Goal: Entertainment & Leisure: Browse casually

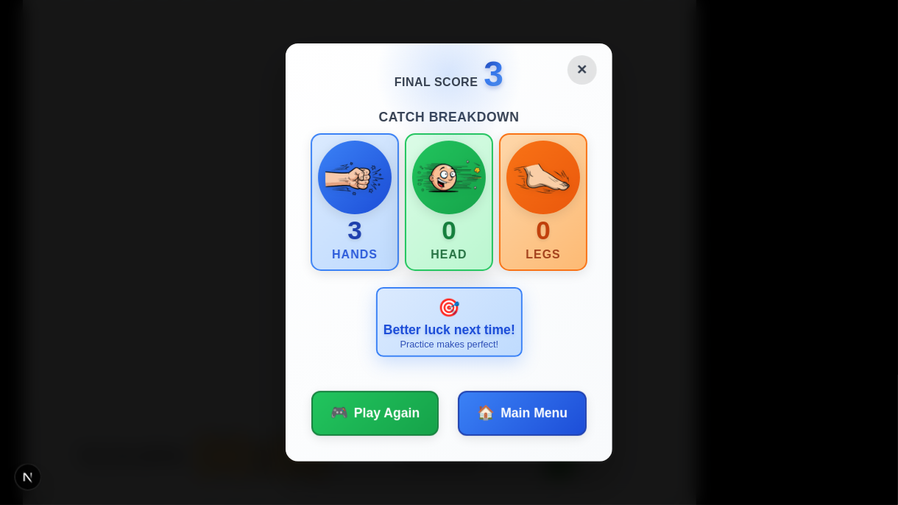
click at [455, 167] on img at bounding box center [449, 177] width 65 height 65
click at [549, 174] on img at bounding box center [543, 177] width 65 height 65
click at [440, 322] on div "🎯 Better luck next time! Practice makes perfect!" at bounding box center [449, 322] width 147 height 70
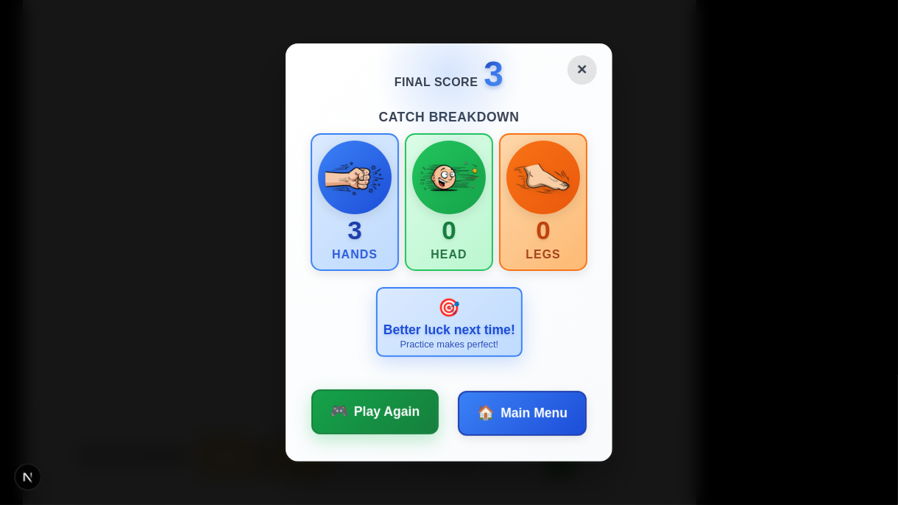
click at [400, 408] on span "Play Again" at bounding box center [387, 411] width 66 height 19
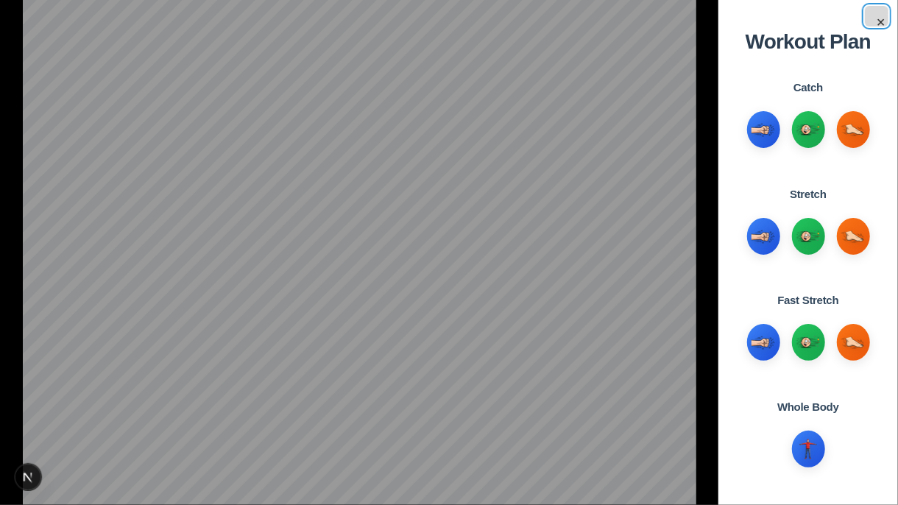
click at [882, 19] on button "×" at bounding box center [877, 16] width 24 height 21
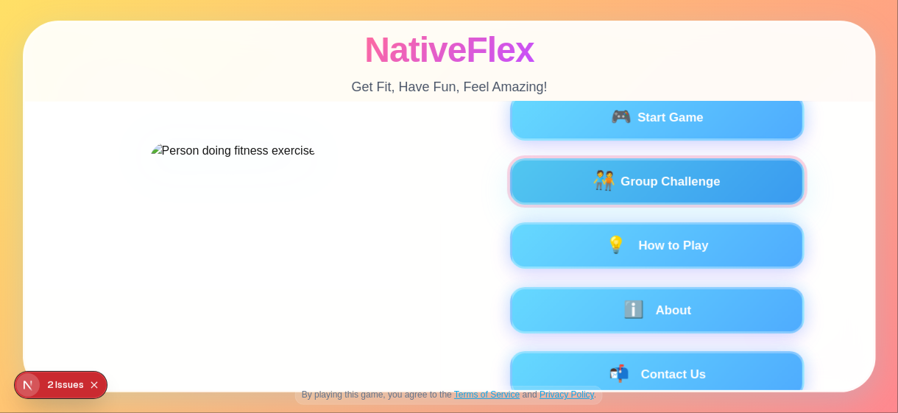
click at [568, 175] on div "🧑‍🤝‍🧑 Group Challenge" at bounding box center [656, 181] width 255 height 18
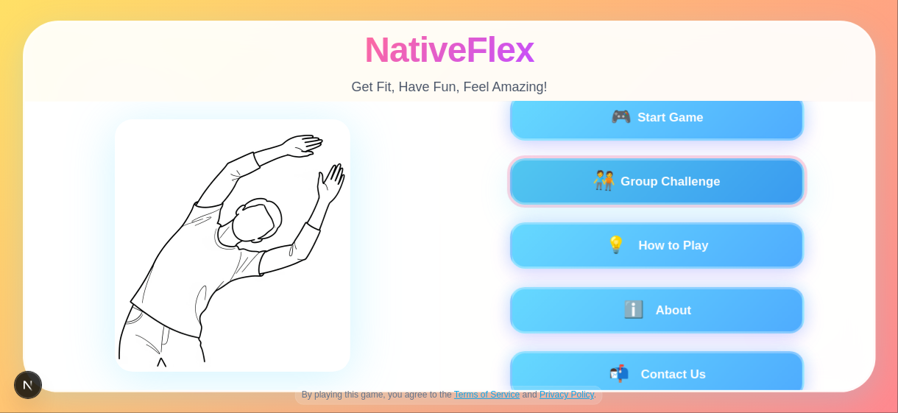
click at [567, 169] on button "🧑‍🤝‍🧑 Group Challenge" at bounding box center [657, 181] width 295 height 46
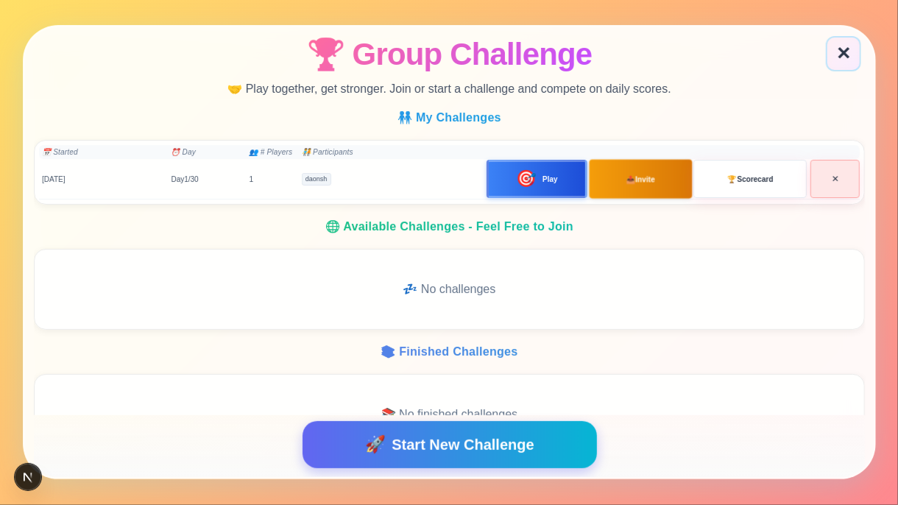
click at [635, 180] on span "Invite" at bounding box center [645, 179] width 20 height 8
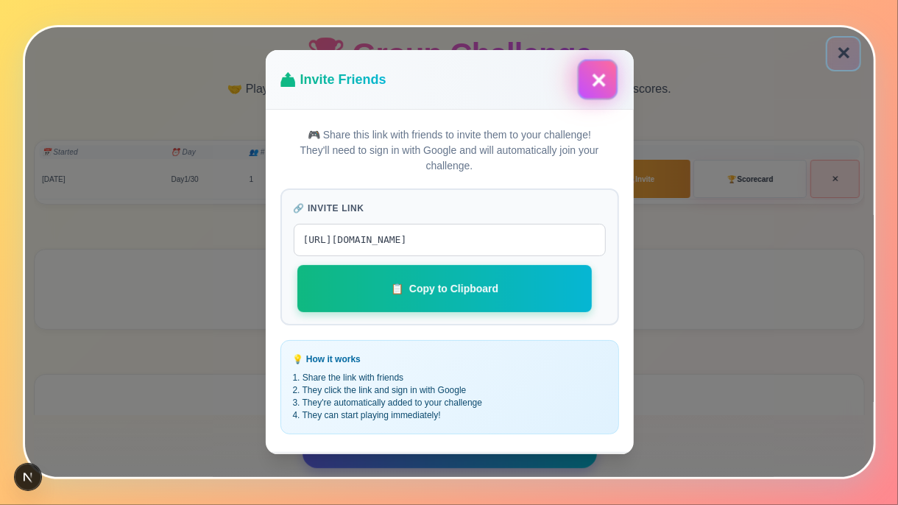
click at [606, 82] on button "✕" at bounding box center [597, 80] width 40 height 40
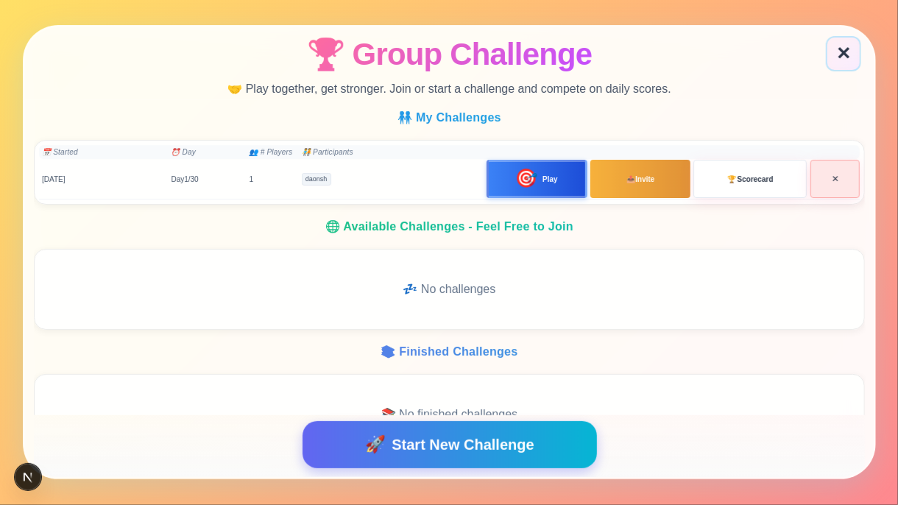
click at [526, 191] on button "🎯 Play" at bounding box center [536, 180] width 101 height 38
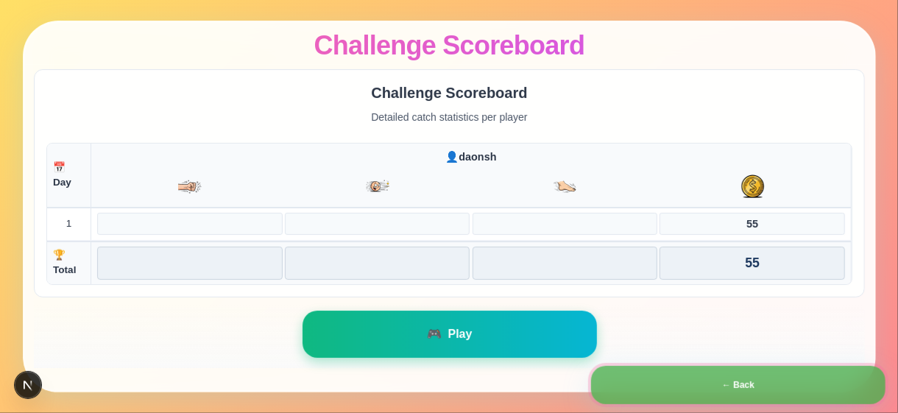
click at [704, 378] on button "← Back" at bounding box center [738, 385] width 295 height 38
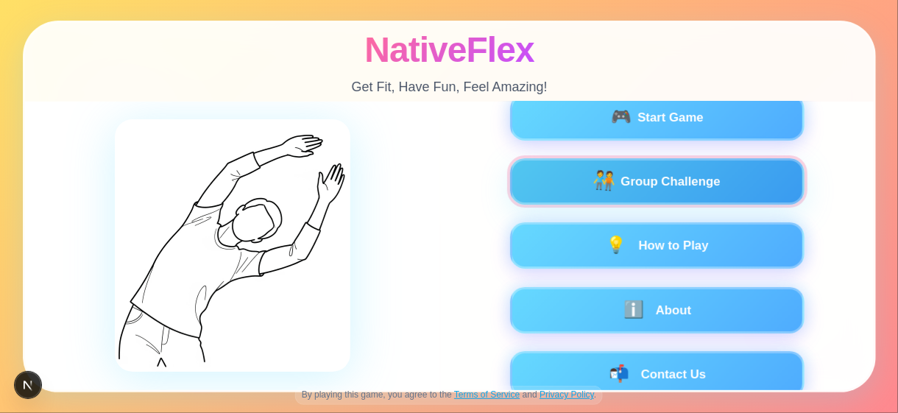
click at [699, 171] on button "🧑‍🤝‍🧑 Group Challenge" at bounding box center [657, 181] width 295 height 46
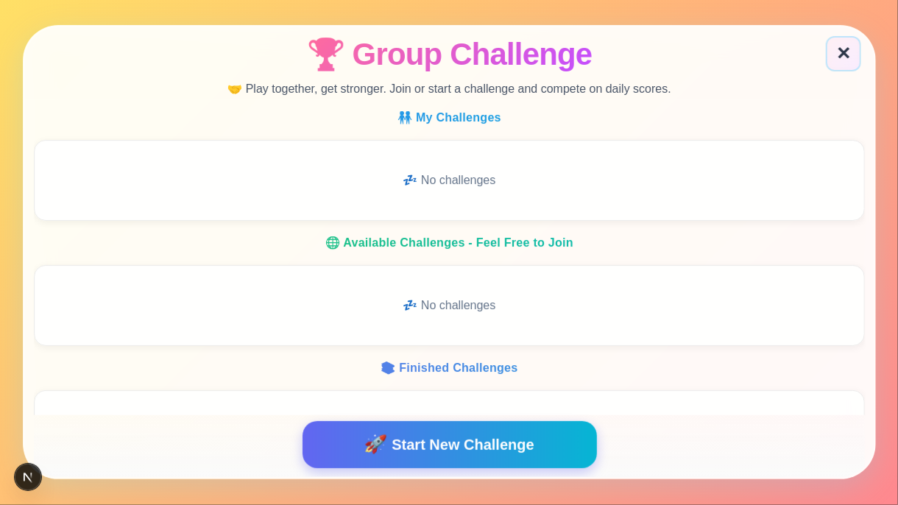
click at [446, 412] on span "Start New Challenge" at bounding box center [462, 445] width 142 height 22
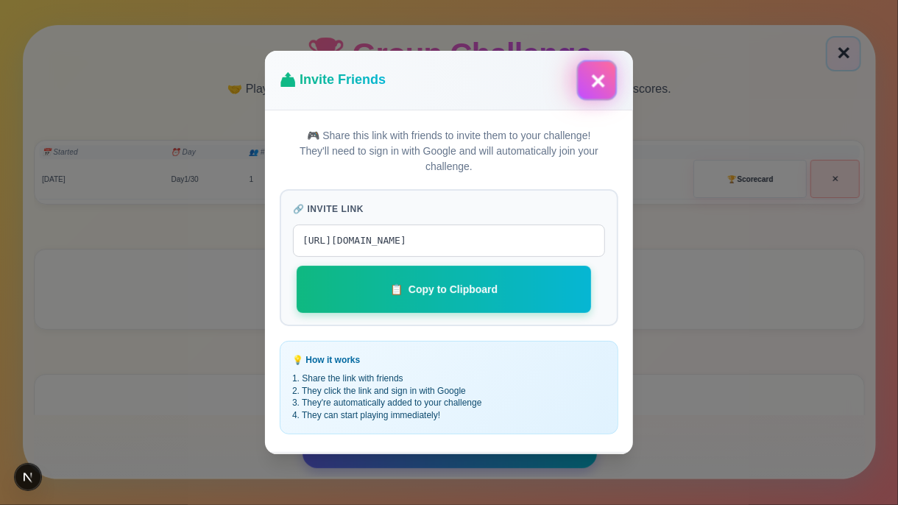
click at [591, 83] on button "✕" at bounding box center [597, 80] width 40 height 40
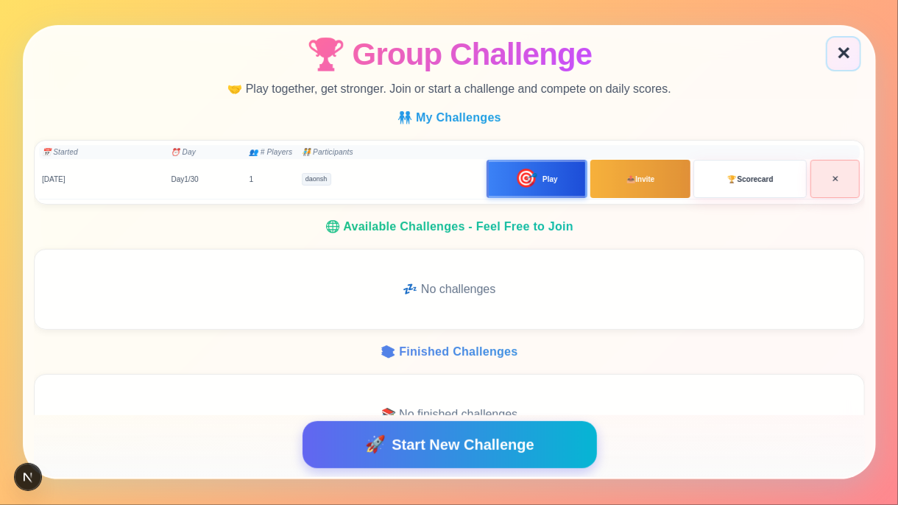
click at [542, 174] on span "Play" at bounding box center [549, 179] width 15 height 11
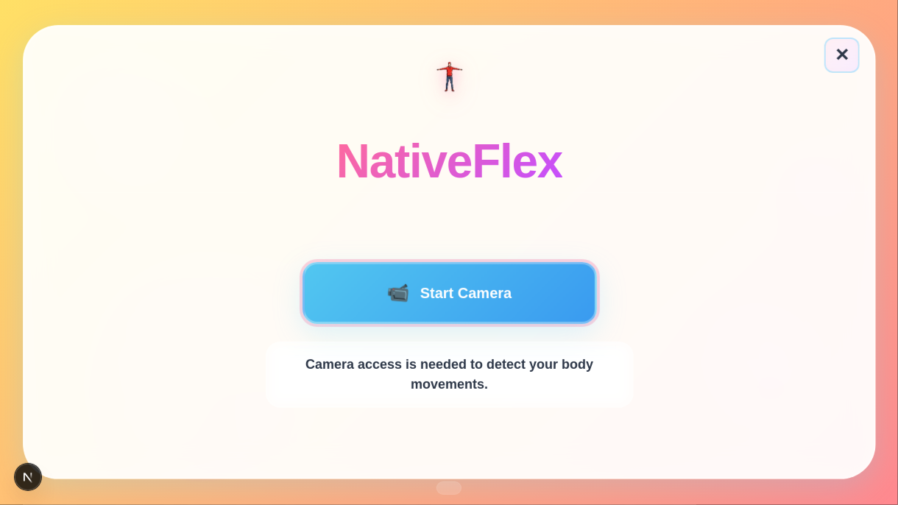
click at [521, 277] on button "📹 Start Camera" at bounding box center [449, 293] width 295 height 62
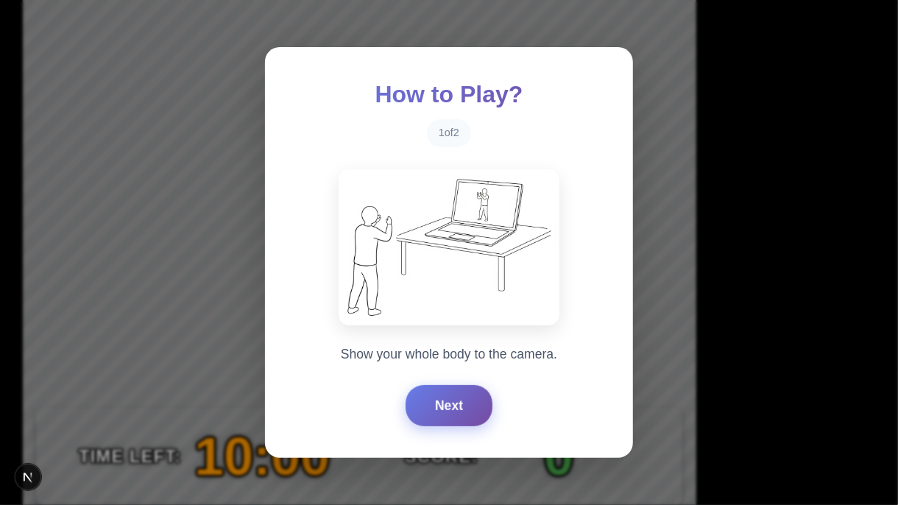
click at [459, 402] on button "Next" at bounding box center [449, 405] width 87 height 41
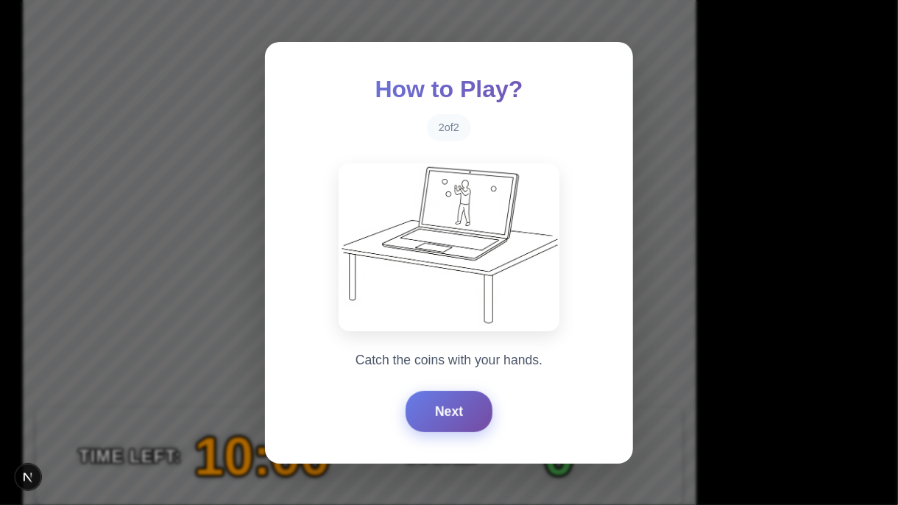
click at [459, 402] on button "Next" at bounding box center [449, 411] width 87 height 41
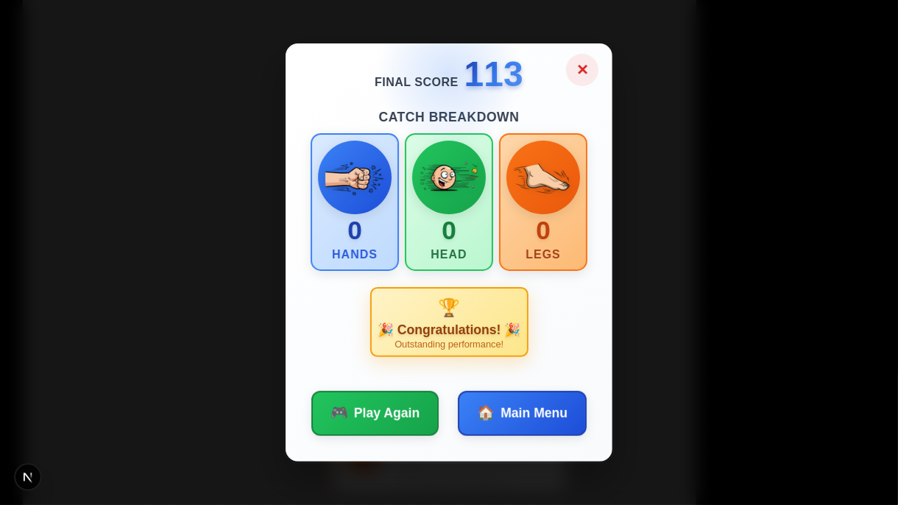
click at [585, 75] on button "✕" at bounding box center [582, 70] width 32 height 32
click at [584, 73] on button "✕" at bounding box center [582, 70] width 32 height 32
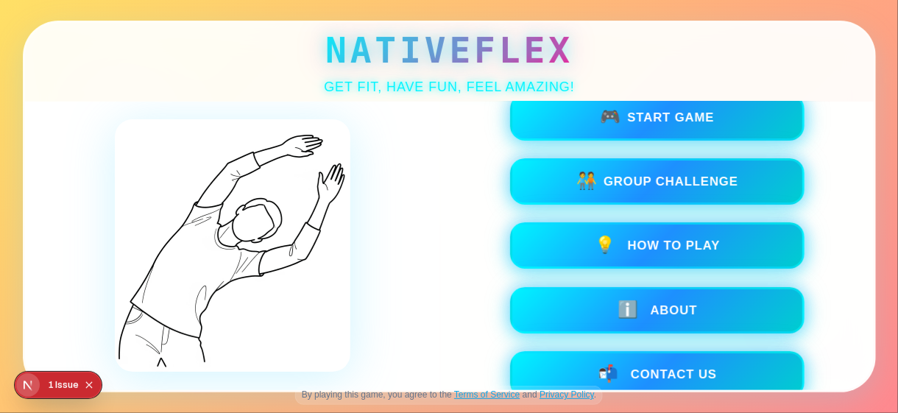
click at [60, 381] on div "Issue" at bounding box center [67, 385] width 24 height 27
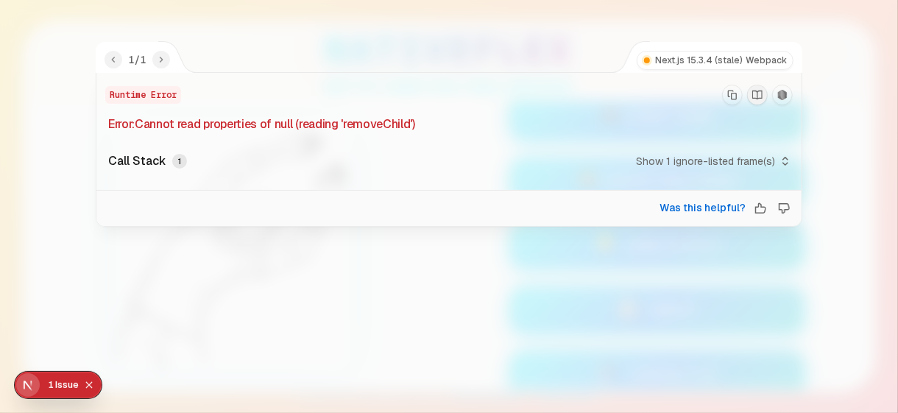
click at [0, 144] on div at bounding box center [449, 206] width 898 height 413
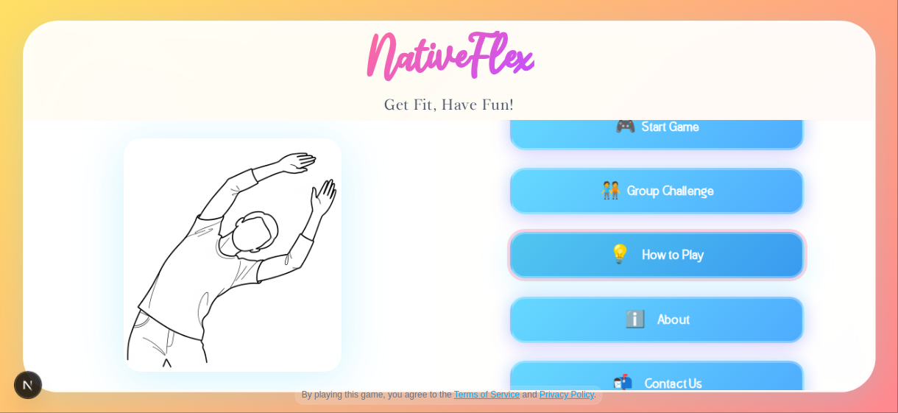
click at [588, 264] on button "💡 How to Play" at bounding box center [657, 255] width 295 height 46
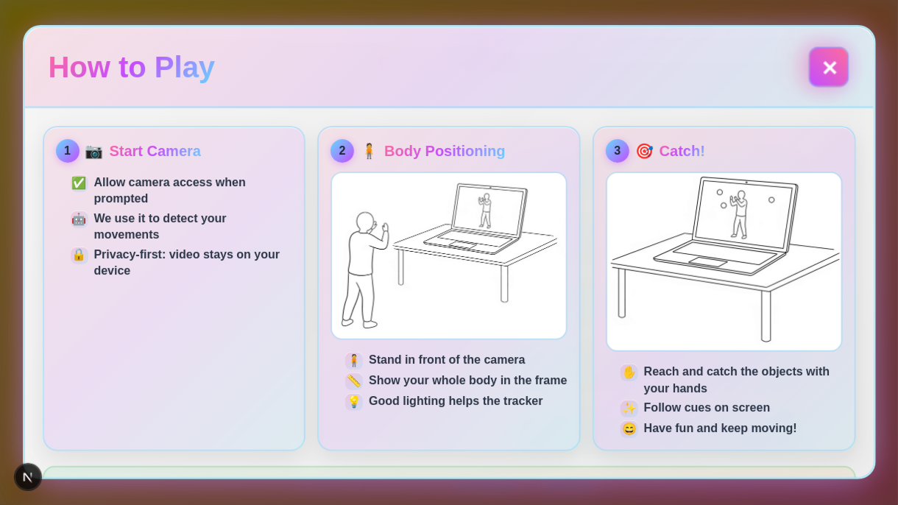
click at [832, 67] on button "✕" at bounding box center [828, 66] width 40 height 40
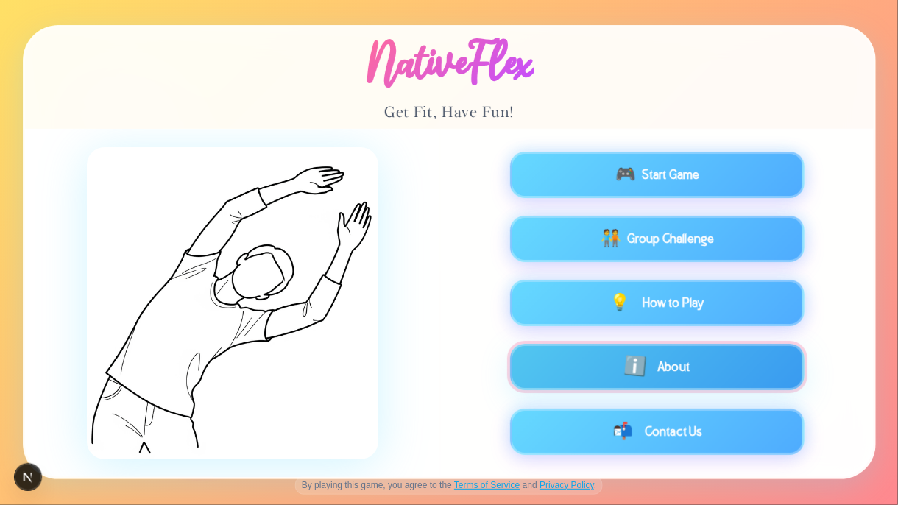
click at [694, 371] on button "ℹ️ About" at bounding box center [657, 368] width 295 height 46
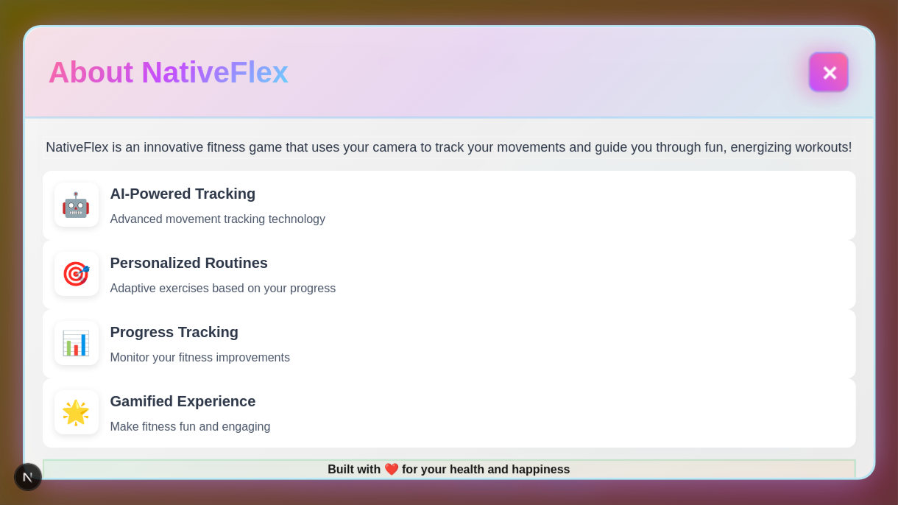
click at [817, 79] on button "✕" at bounding box center [828, 71] width 35 height 35
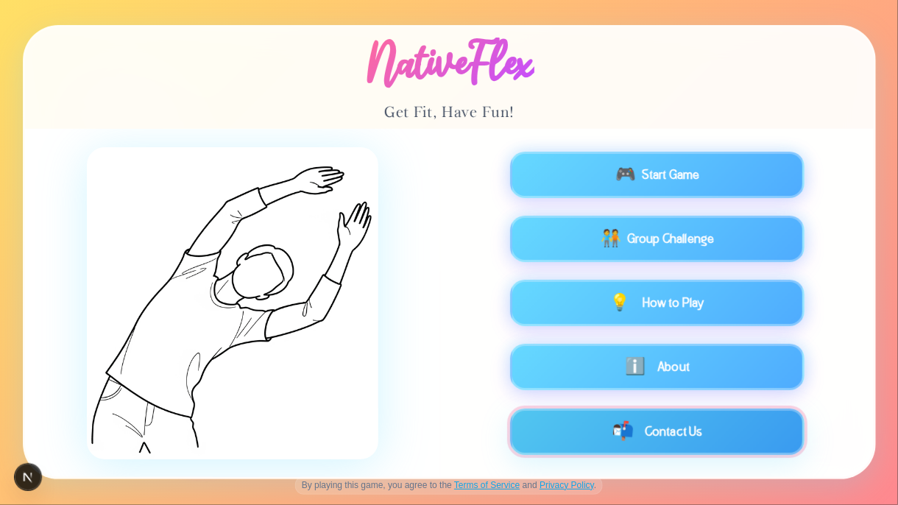
click at [690, 412] on button "📬 Contact Us" at bounding box center [657, 432] width 295 height 46
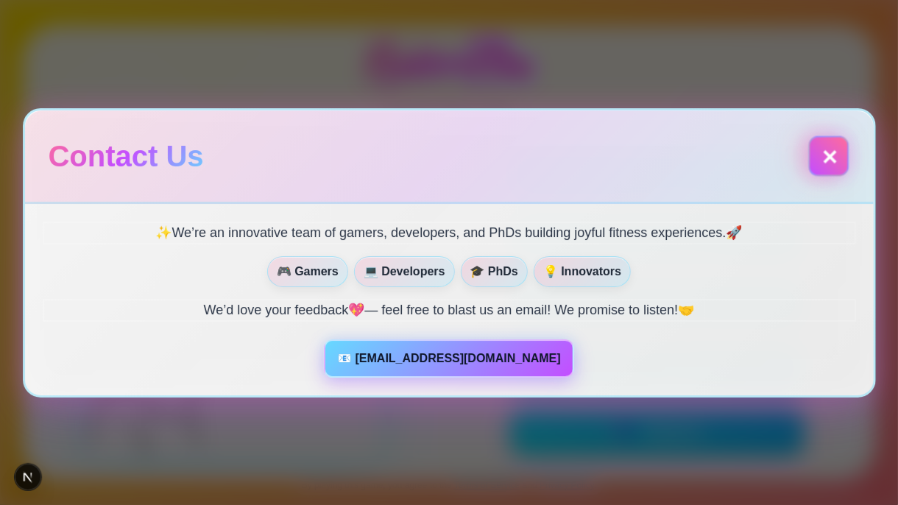
click at [815, 158] on button "✕" at bounding box center [828, 155] width 40 height 40
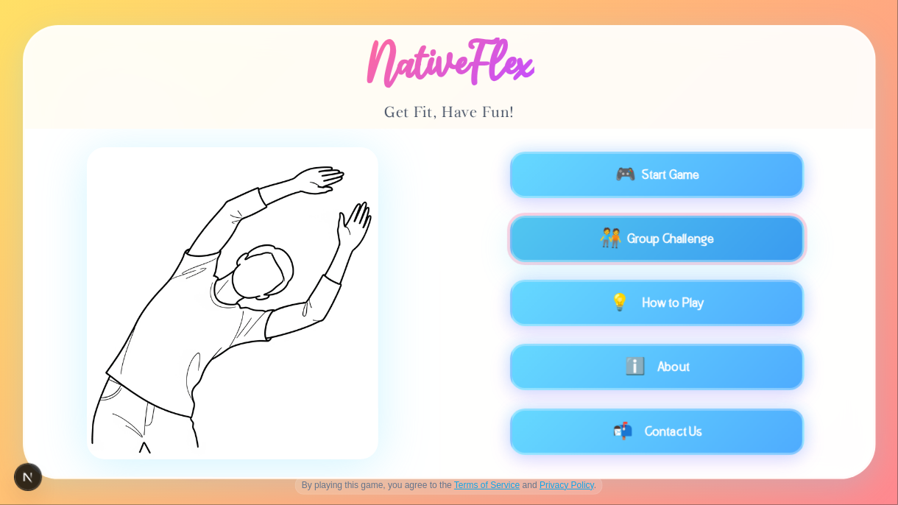
click at [641, 240] on span "Group Challenge" at bounding box center [671, 239] width 88 height 18
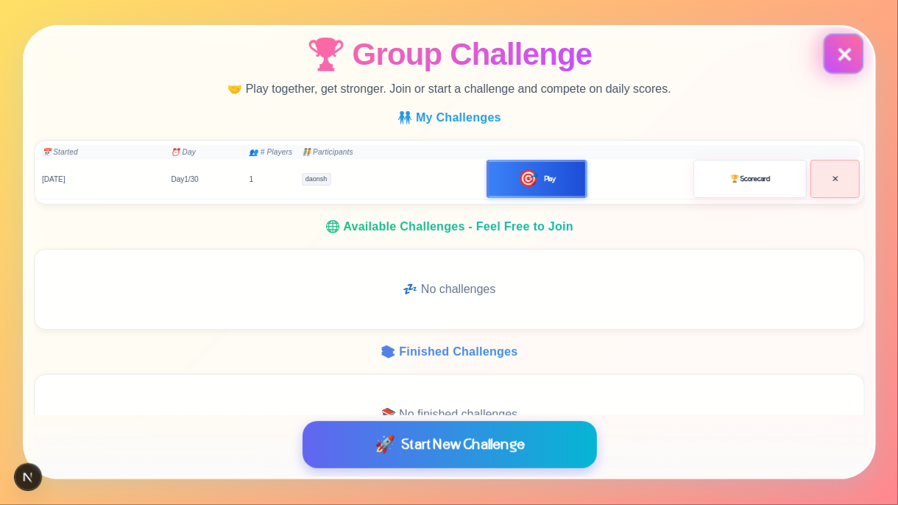
click at [841, 49] on button "✕" at bounding box center [843, 54] width 40 height 40
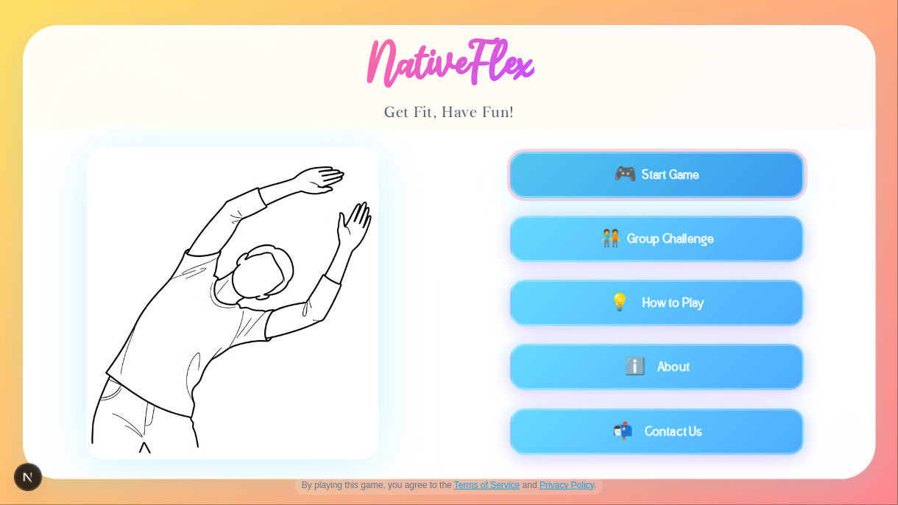
click at [592, 172] on div "🎮 Start Game" at bounding box center [656, 175] width 255 height 18
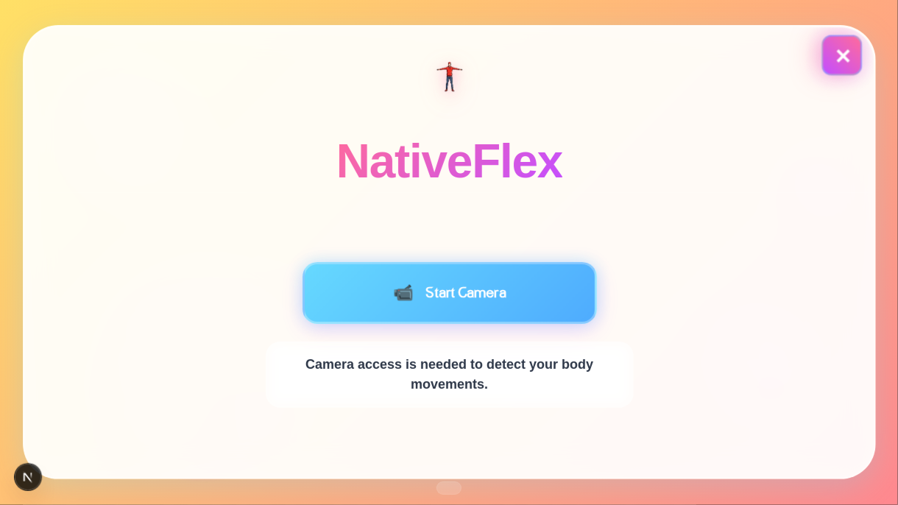
click at [836, 51] on button "✕" at bounding box center [842, 55] width 40 height 40
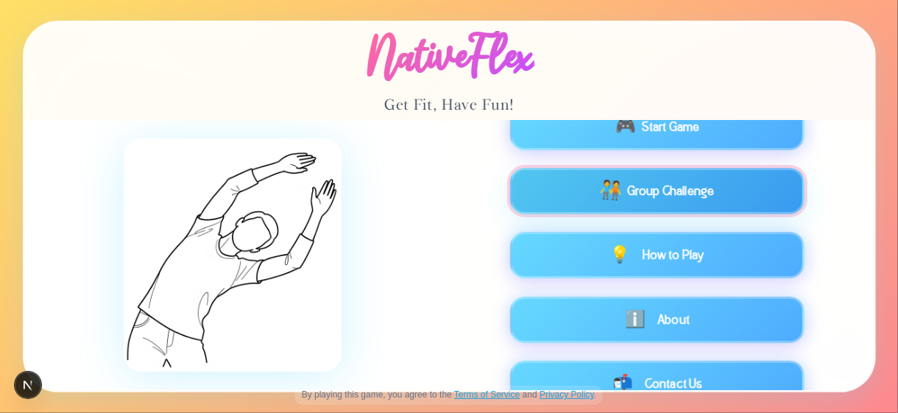
click at [627, 197] on div "🧑‍🤝‍🧑 Group Challenge" at bounding box center [656, 191] width 255 height 18
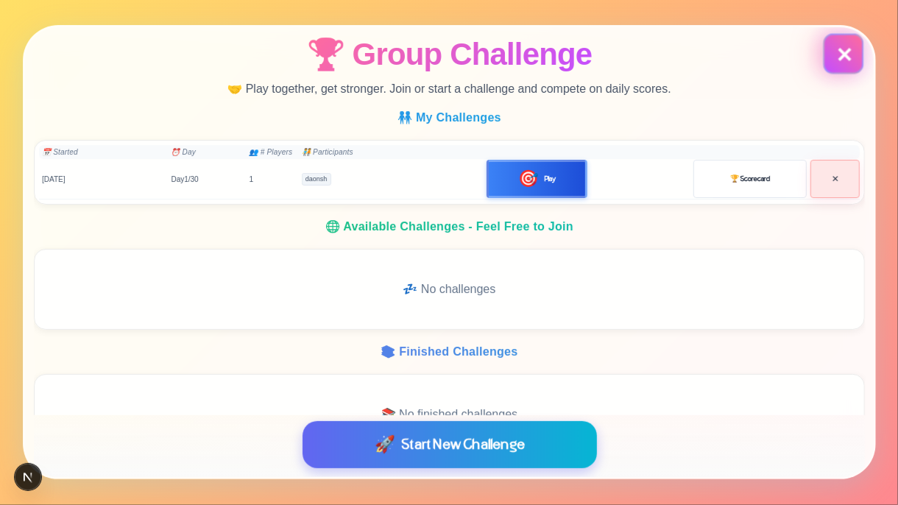
click at [836, 61] on button "✕" at bounding box center [843, 54] width 40 height 40
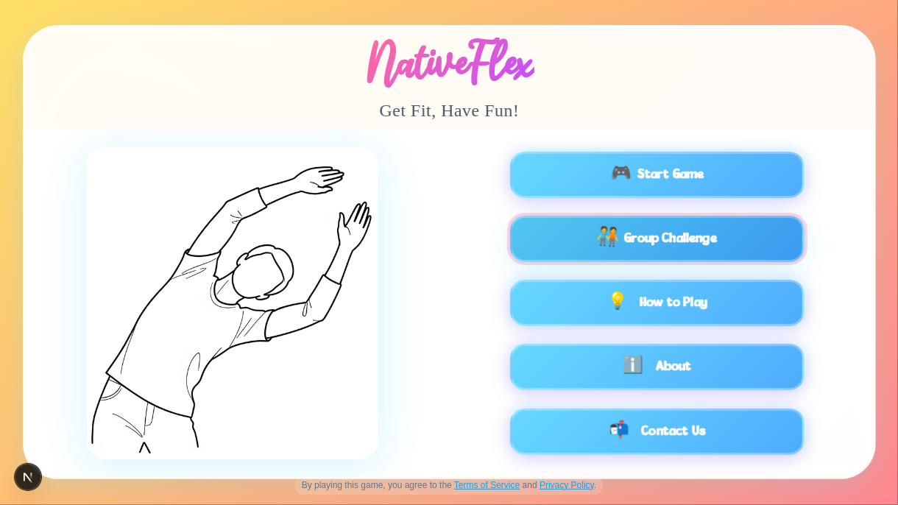
click at [647, 233] on span "Group Challenge" at bounding box center [670, 239] width 93 height 18
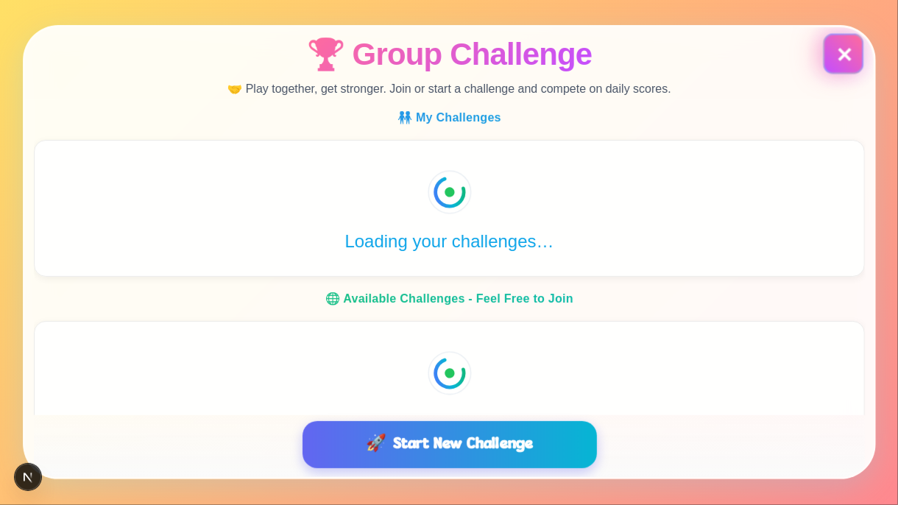
click at [841, 61] on button "✕" at bounding box center [843, 54] width 40 height 40
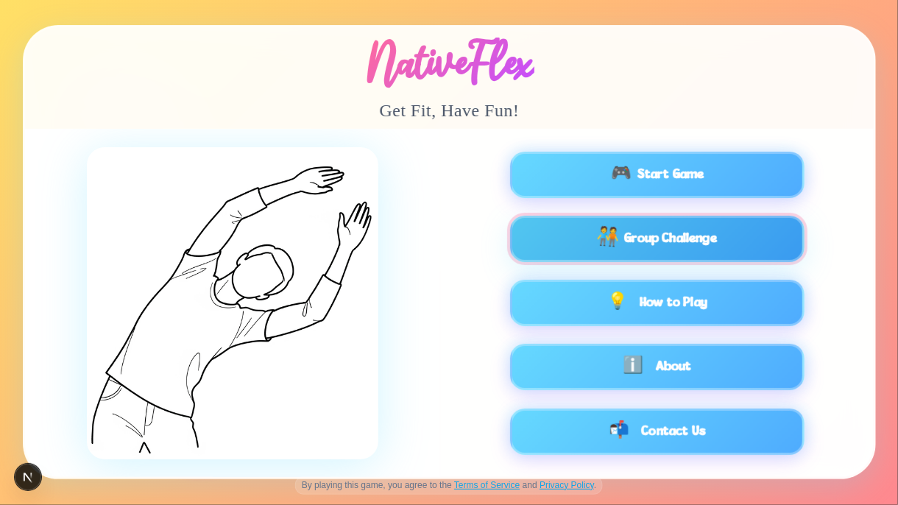
click at [579, 247] on div "🧑‍🤝‍🧑 Group Challenge" at bounding box center [656, 239] width 255 height 18
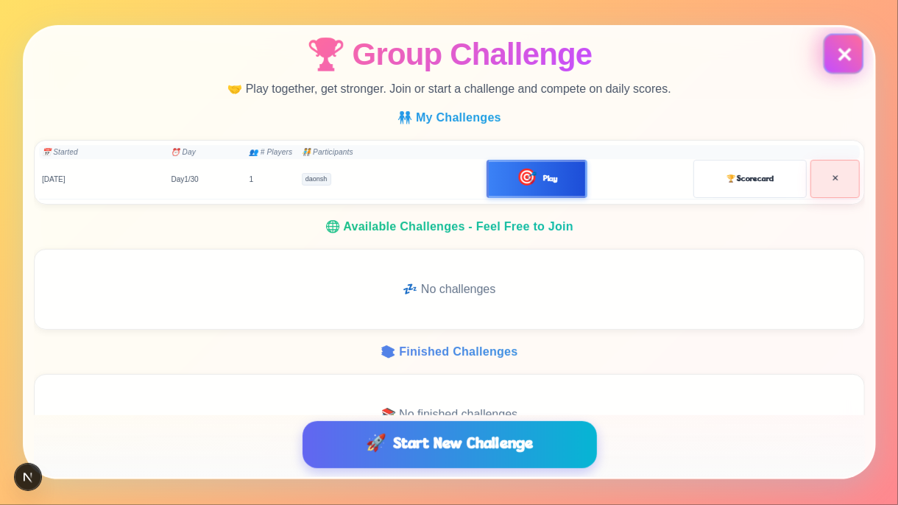
click at [837, 60] on button "✕" at bounding box center [843, 54] width 40 height 40
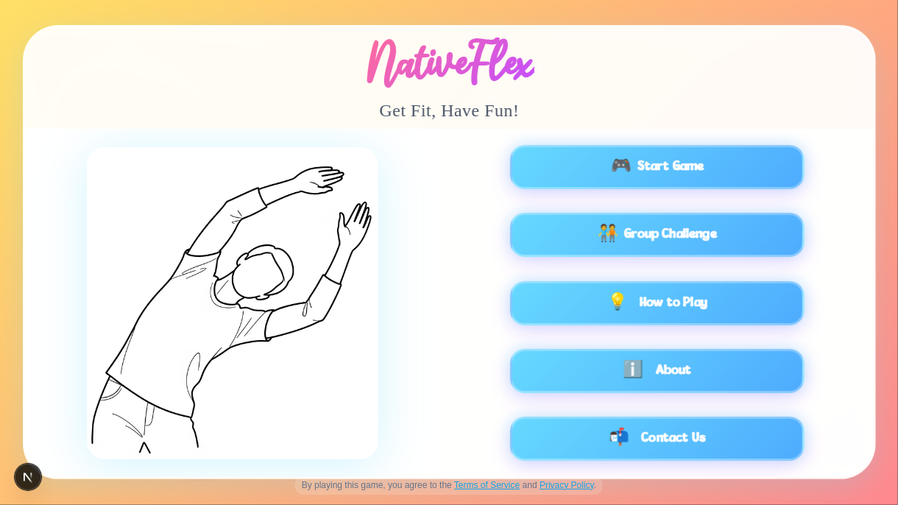
click at [612, 113] on div "NativeFlex Get Fit, Have Fun!" at bounding box center [449, 78] width 849 height 102
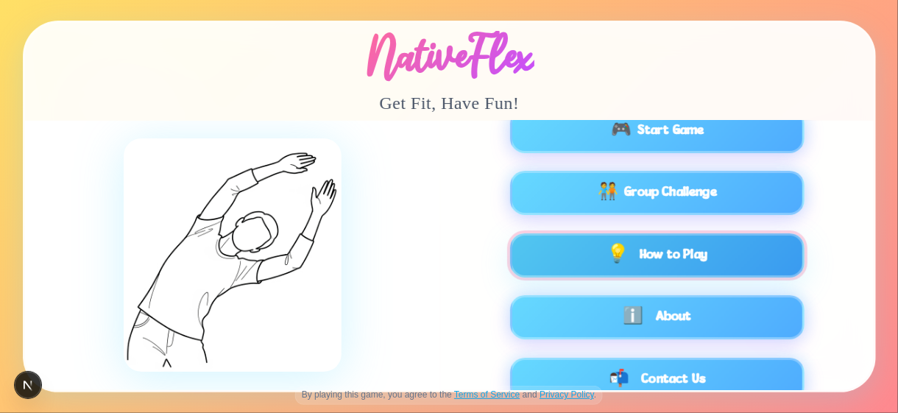
click at [668, 256] on button "💡 How to Play" at bounding box center [657, 255] width 295 height 44
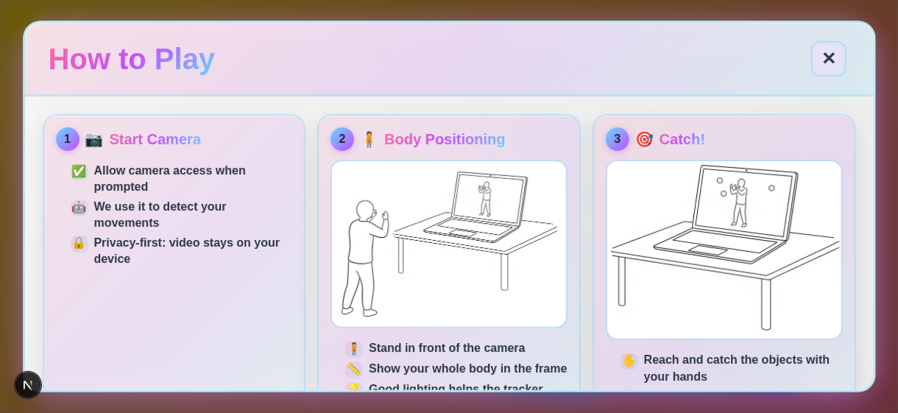
scroll to position [207, 0]
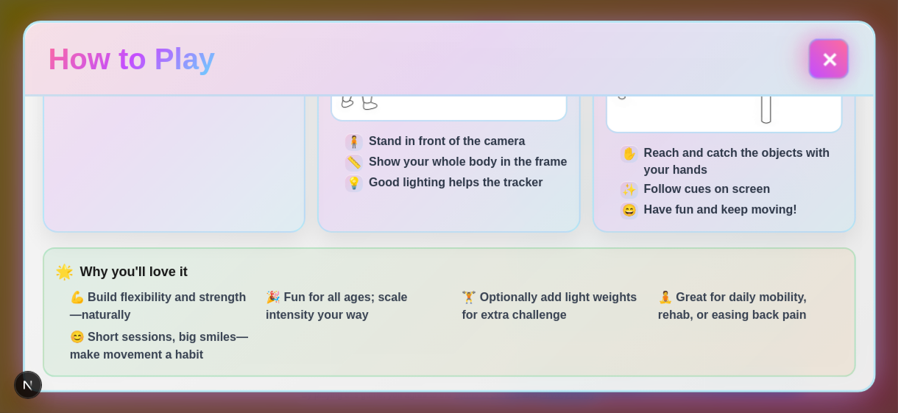
click at [823, 59] on button "✕" at bounding box center [828, 58] width 35 height 35
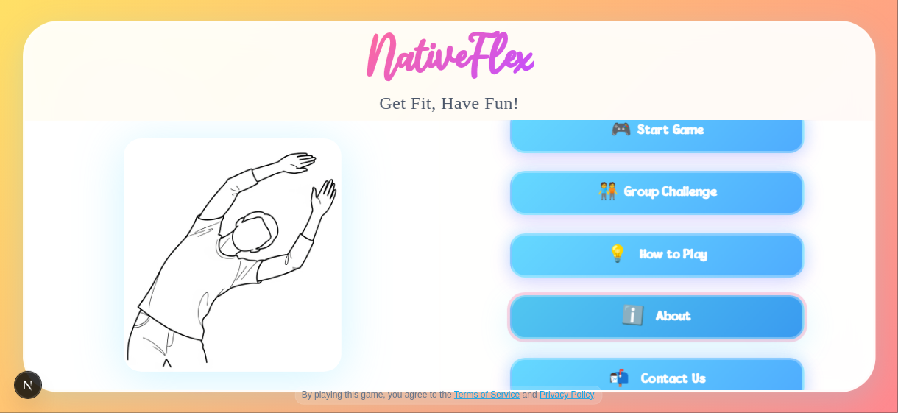
click at [669, 312] on button "ℹ️ About" at bounding box center [657, 317] width 295 height 44
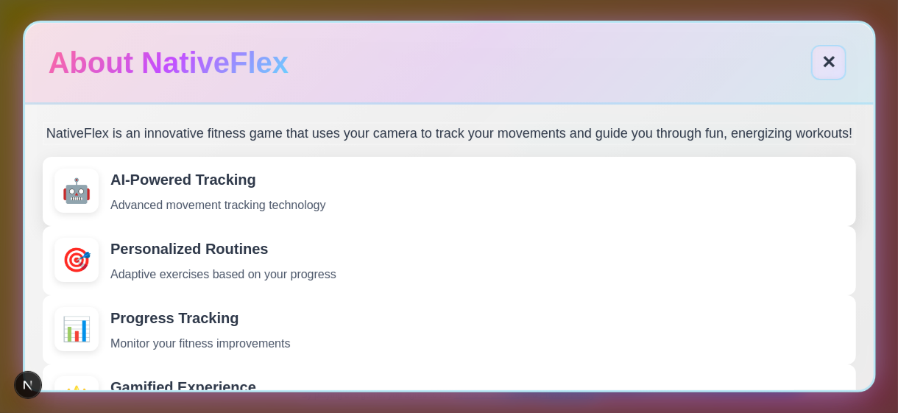
scroll to position [110, 0]
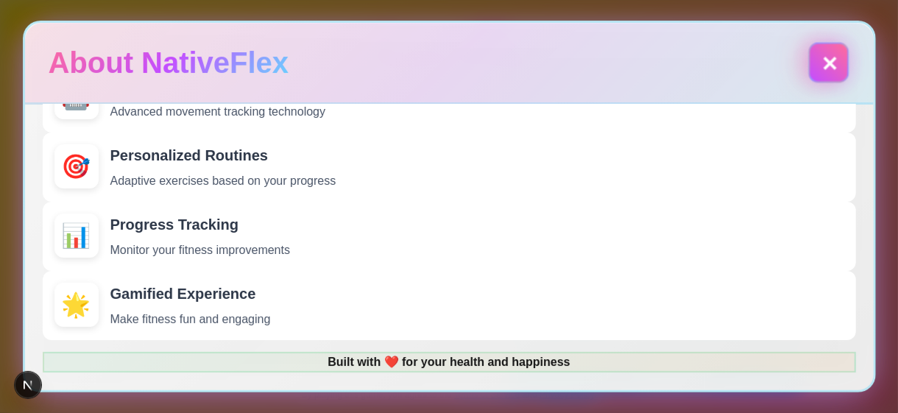
click at [819, 68] on button "✕" at bounding box center [828, 62] width 35 height 35
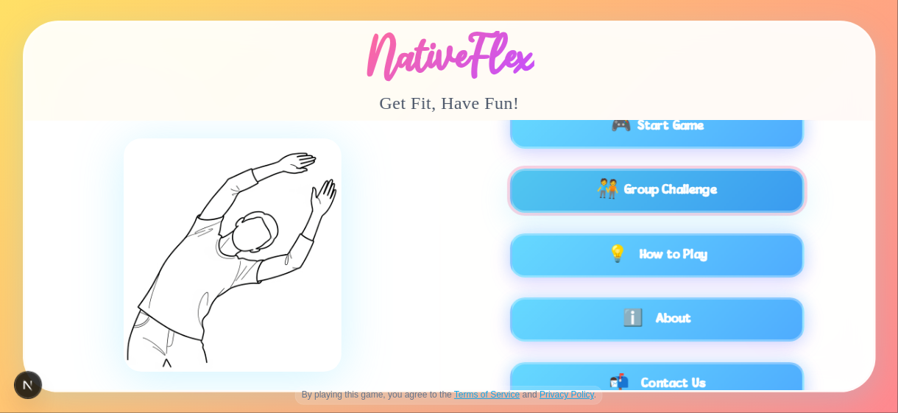
click at [681, 200] on button "🧑‍🤝‍🧑 Group Challenge" at bounding box center [657, 191] width 295 height 44
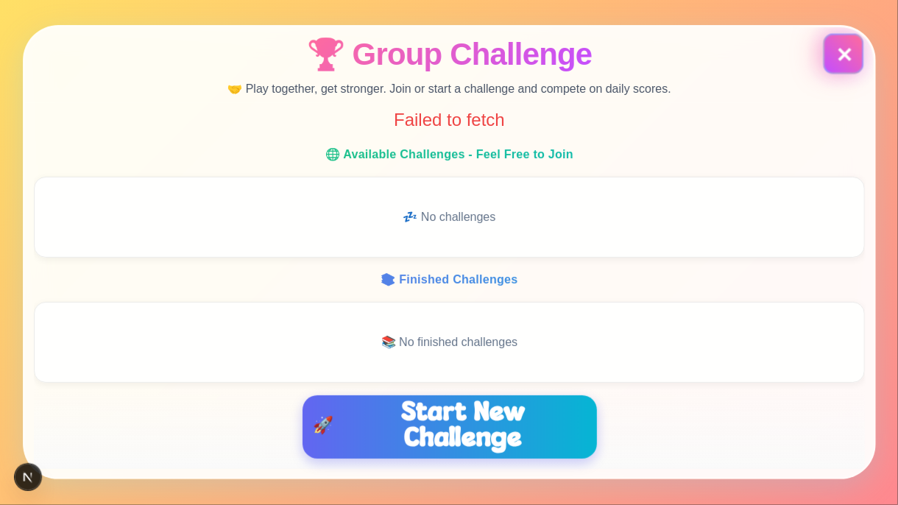
click at [842, 52] on button "✕" at bounding box center [843, 54] width 40 height 40
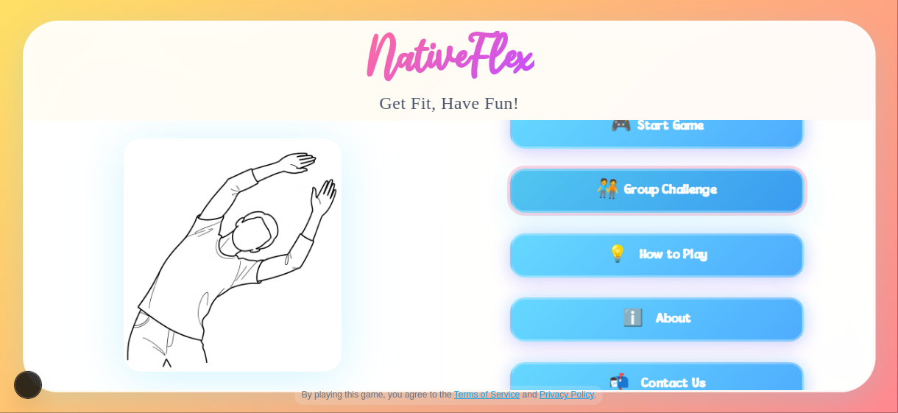
click at [621, 192] on div "🧑‍🤝‍🧑 Group Challenge" at bounding box center [656, 191] width 255 height 16
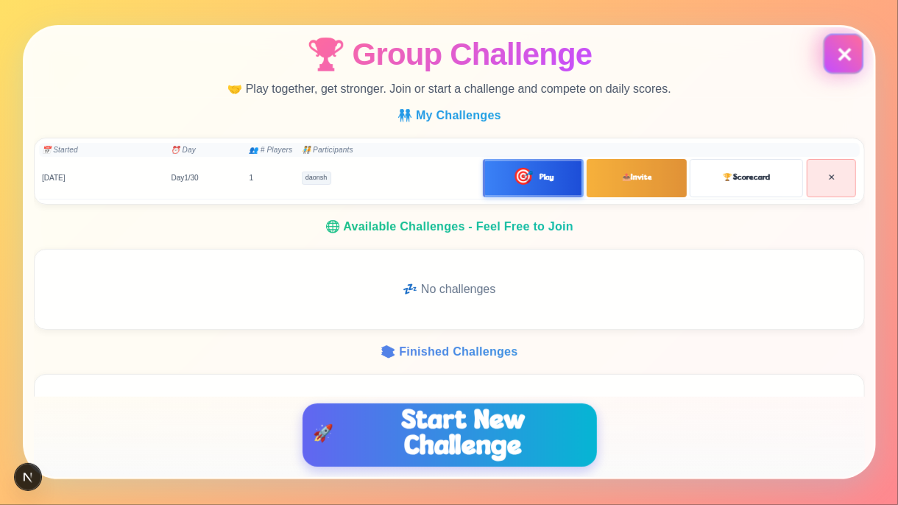
click at [850, 63] on button "✕" at bounding box center [843, 53] width 35 height 35
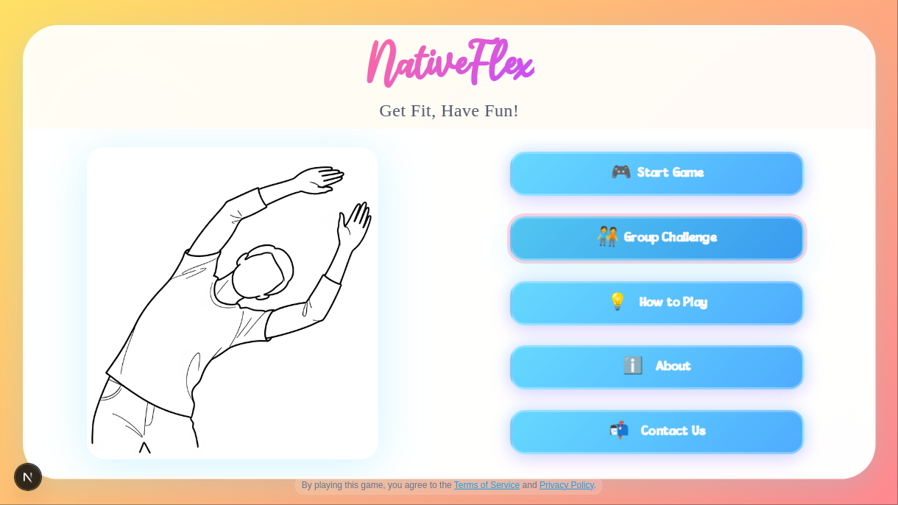
click at [589, 238] on div "🧑‍🤝‍🧑 Group Challenge" at bounding box center [656, 238] width 255 height 16
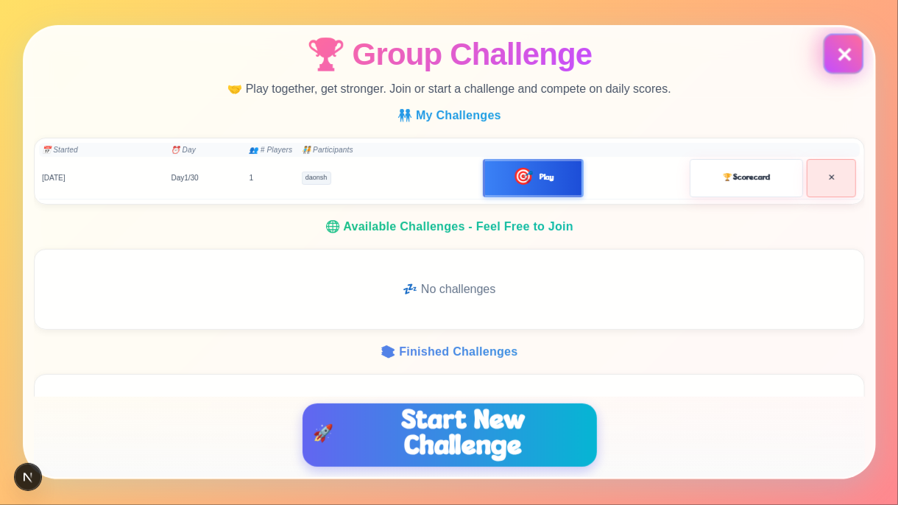
click at [833, 54] on button "✕" at bounding box center [843, 54] width 40 height 40
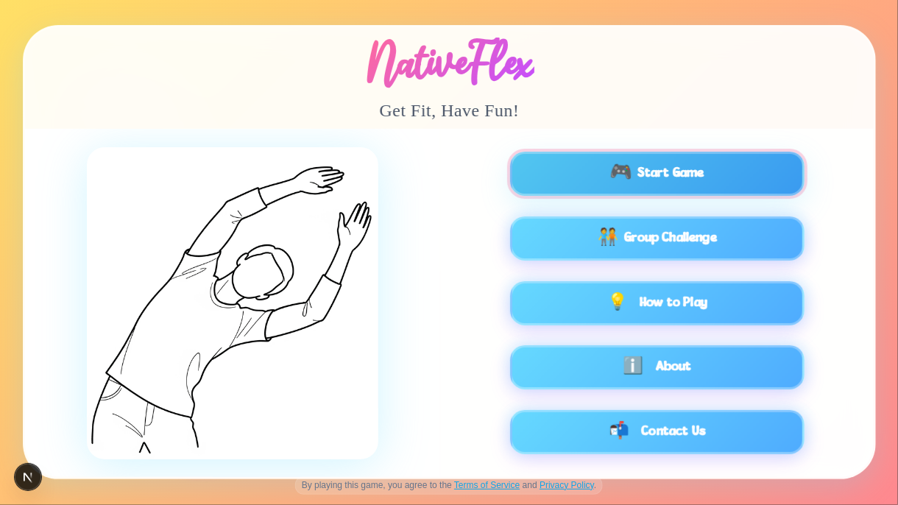
click at [635, 169] on div "🎮 Start Game" at bounding box center [656, 174] width 255 height 16
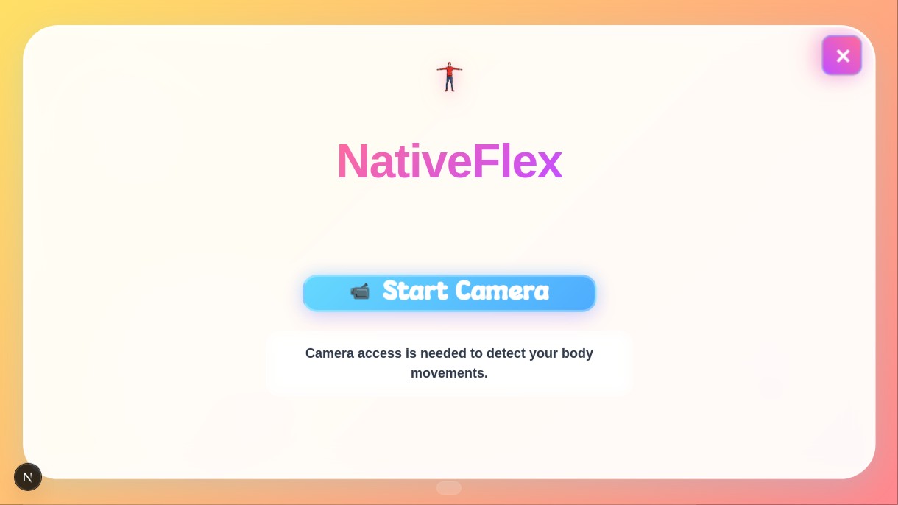
click at [840, 64] on button "✕" at bounding box center [842, 55] width 40 height 40
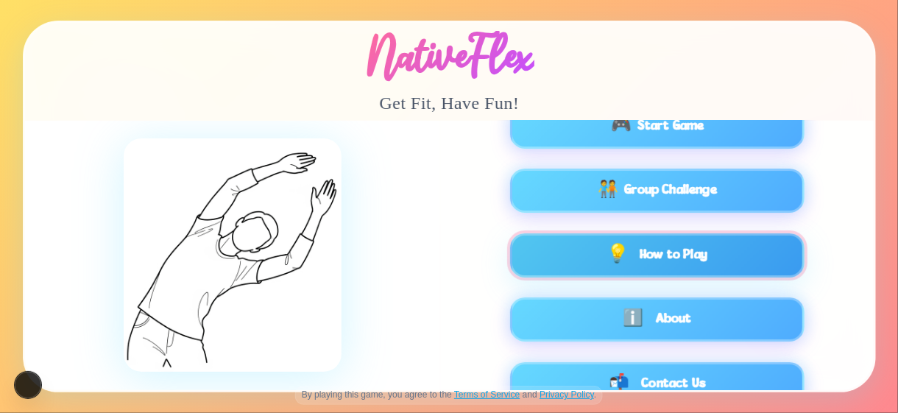
click at [673, 243] on button "💡 How to Play" at bounding box center [657, 255] width 295 height 44
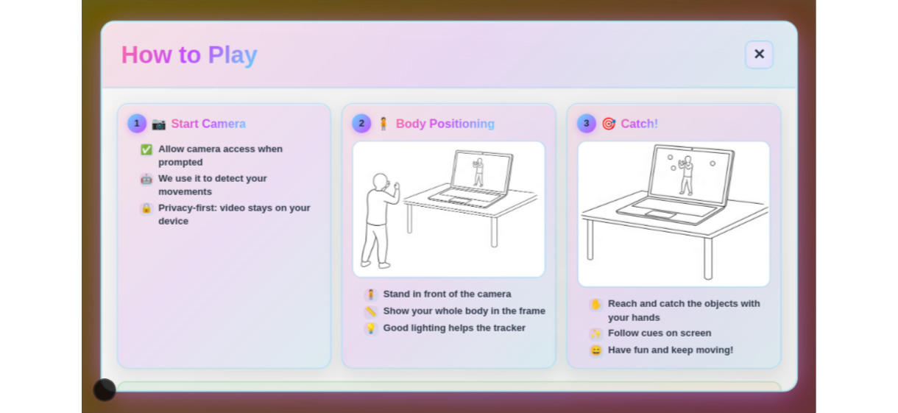
scroll to position [89, 0]
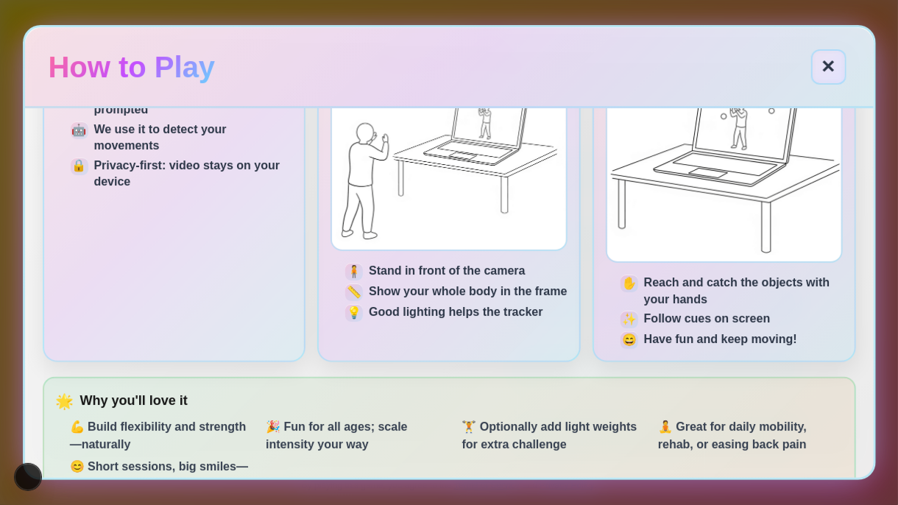
click at [828, 77] on button "✕" at bounding box center [828, 66] width 35 height 35
click at [825, 65] on div "NativeFlex Get Fit, Have Fun!" at bounding box center [449, 78] width 849 height 102
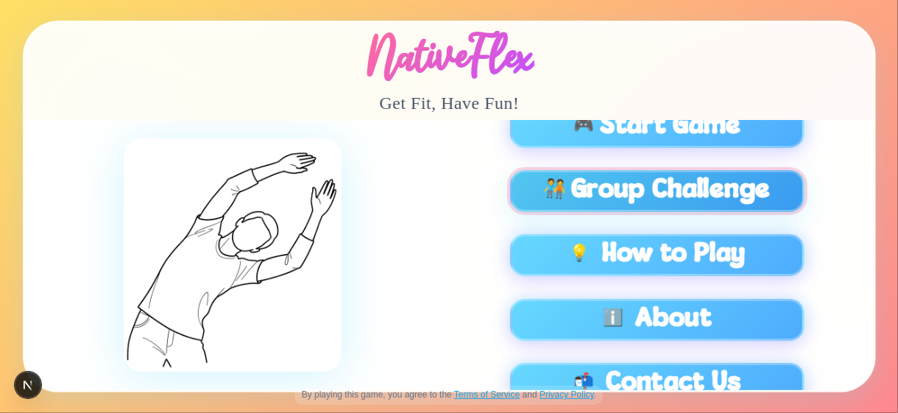
click at [629, 186] on span "Group Challenge" at bounding box center [670, 191] width 199 height 26
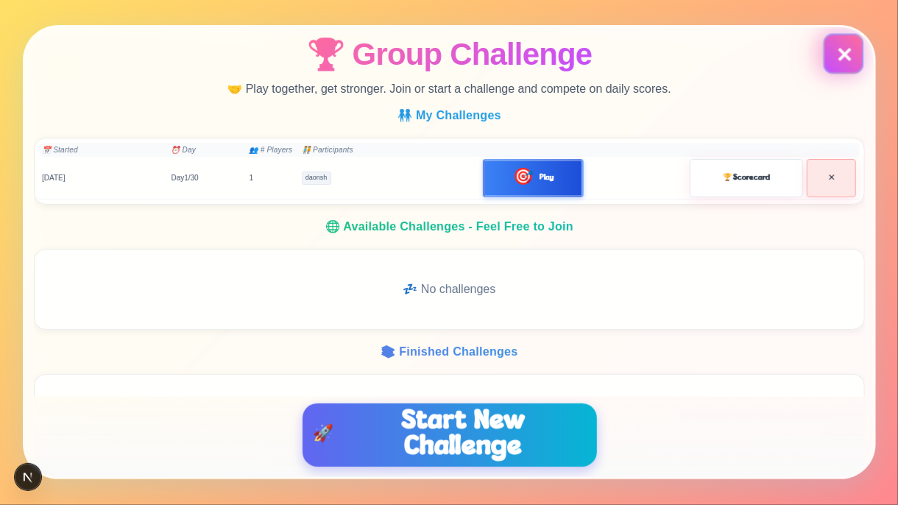
click at [846, 60] on button "✕" at bounding box center [843, 54] width 40 height 40
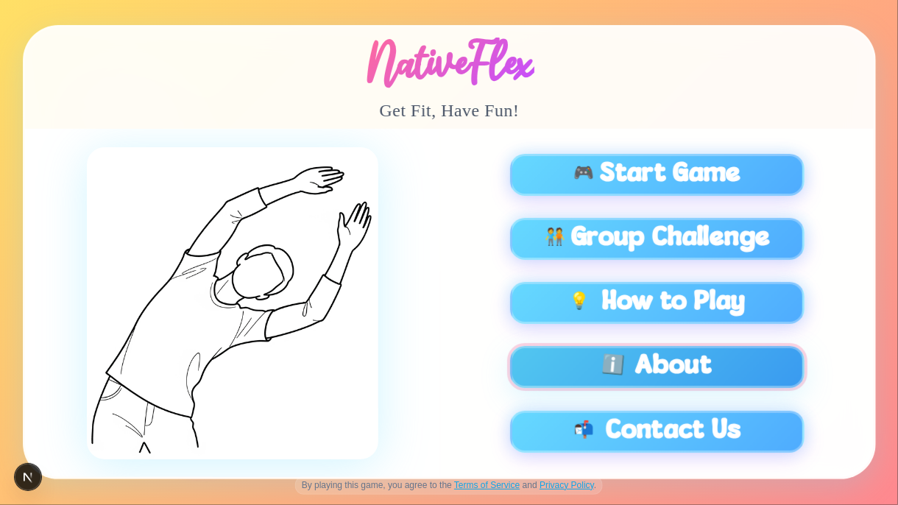
click at [676, 362] on button "ℹ️ About" at bounding box center [657, 368] width 295 height 42
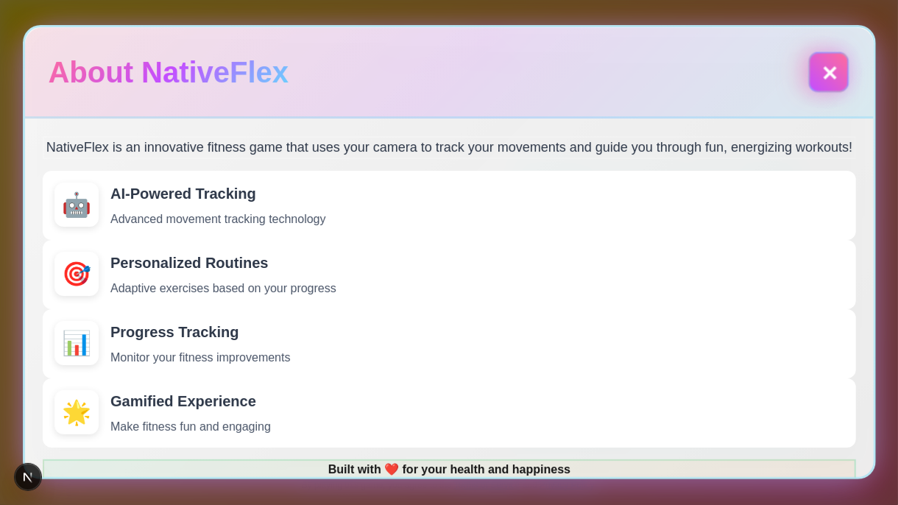
click at [819, 68] on button "✕" at bounding box center [828, 72] width 40 height 40
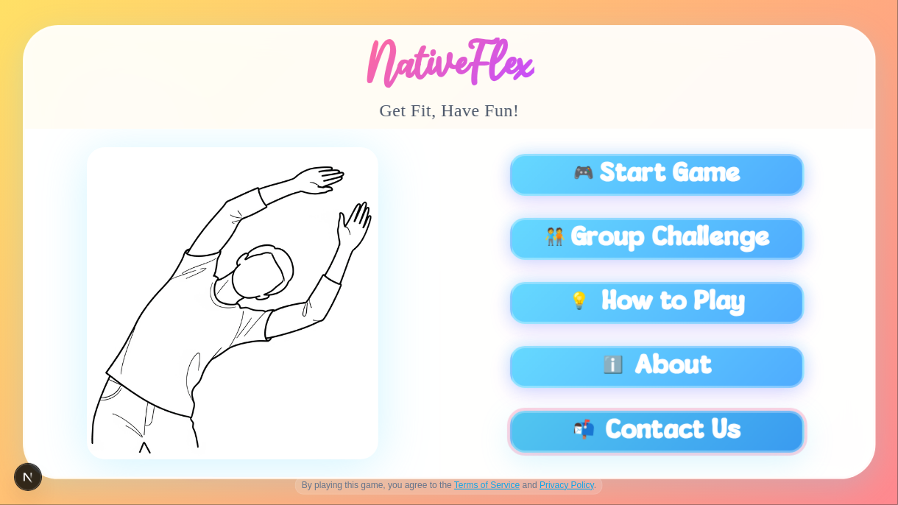
click at [608, 411] on button "📬 Contact Us" at bounding box center [657, 432] width 295 height 42
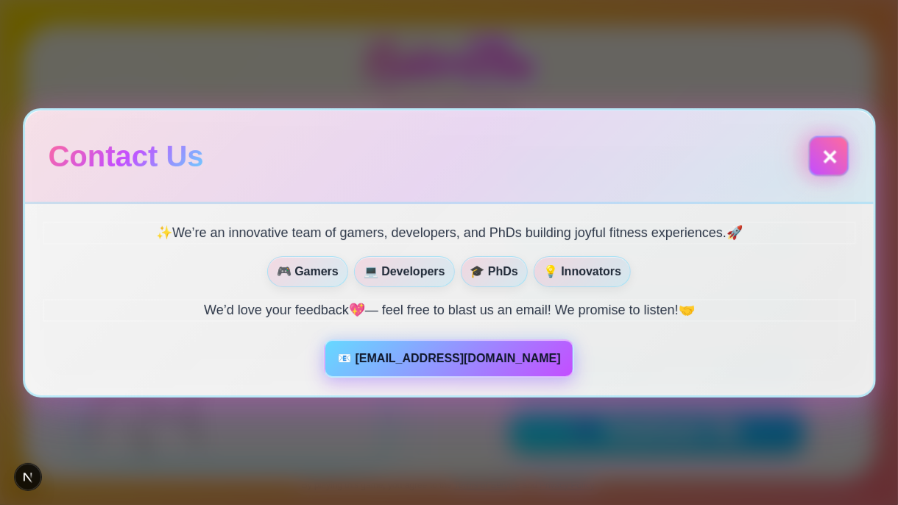
click at [828, 155] on button "✕" at bounding box center [828, 155] width 40 height 40
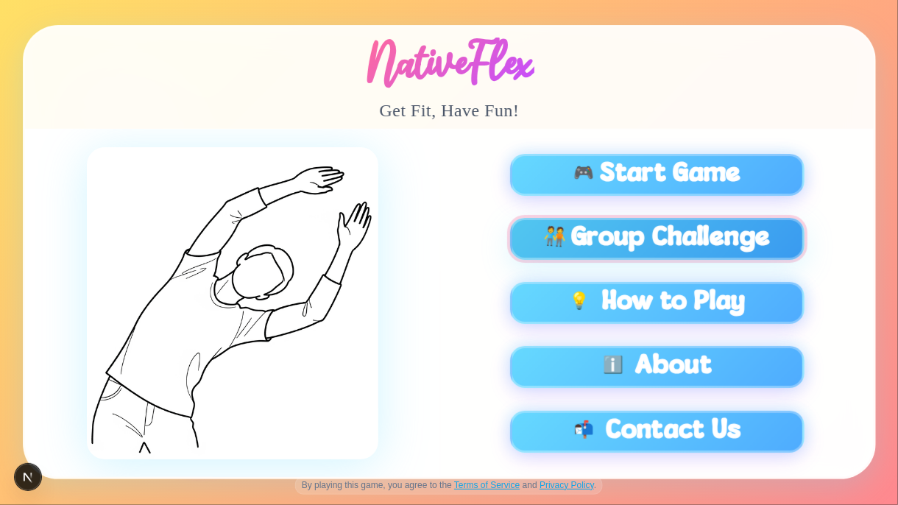
click at [685, 256] on button "🧑‍🤝‍🧑 Group Challenge" at bounding box center [657, 239] width 295 height 42
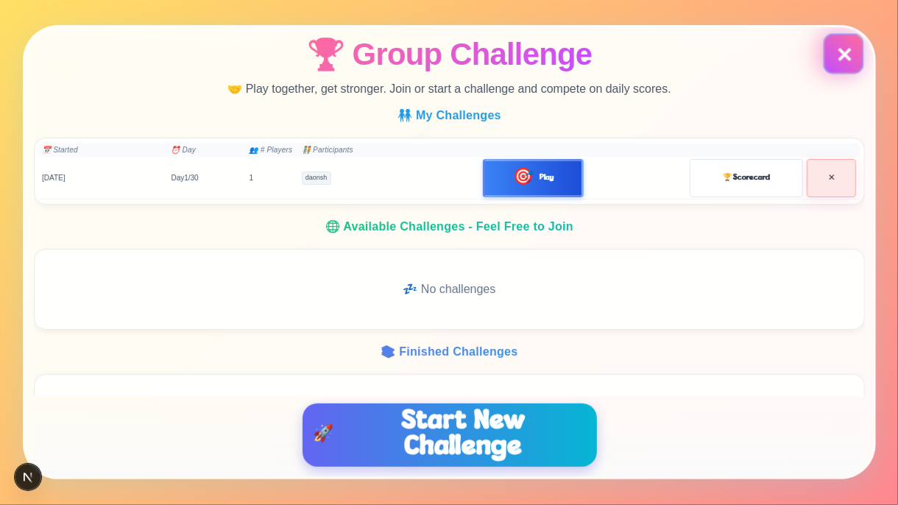
click at [847, 54] on button "✕" at bounding box center [843, 54] width 40 height 40
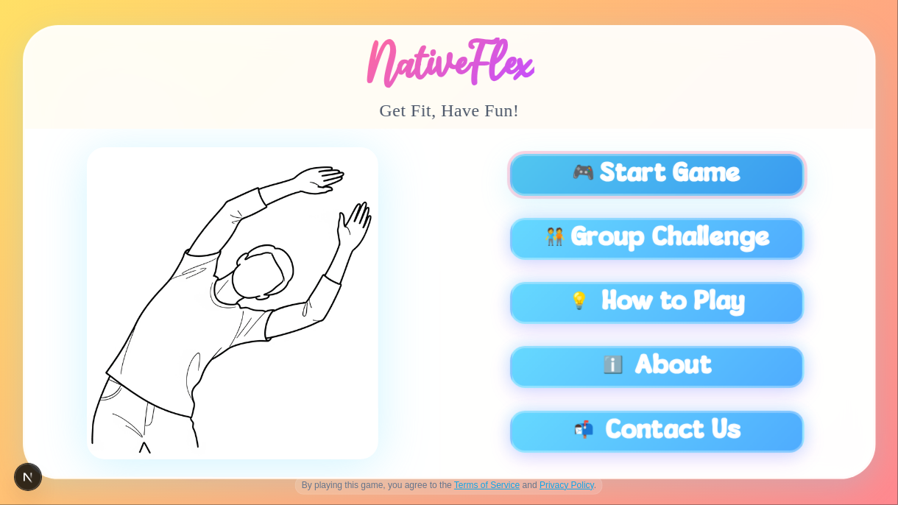
click at [641, 177] on span "Start Game" at bounding box center [670, 175] width 141 height 26
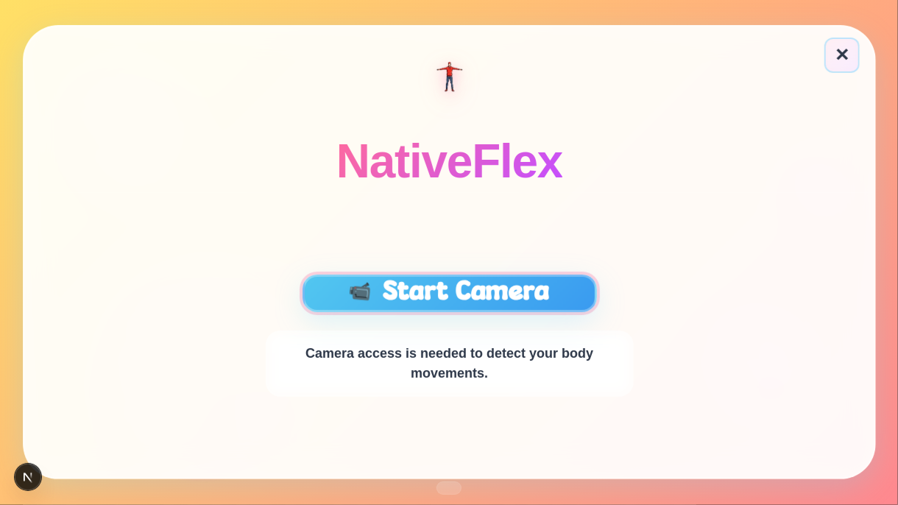
click at [456, 295] on button "📹 Start Camera" at bounding box center [449, 294] width 295 height 38
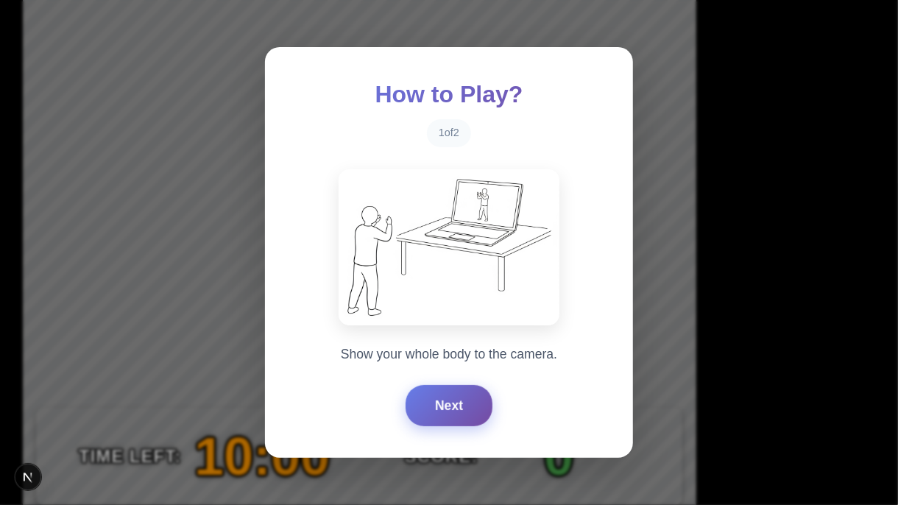
click at [441, 409] on button "Next" at bounding box center [449, 405] width 87 height 41
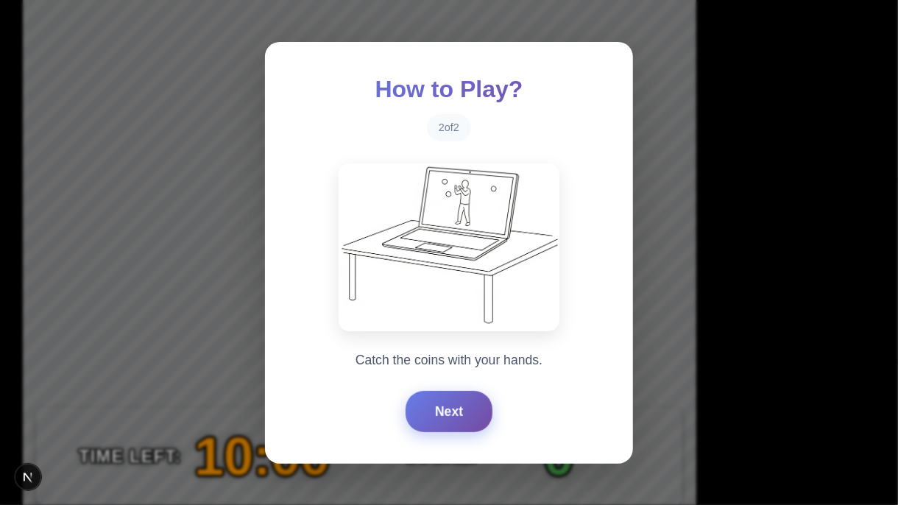
click at [441, 409] on button "Next" at bounding box center [449, 411] width 87 height 41
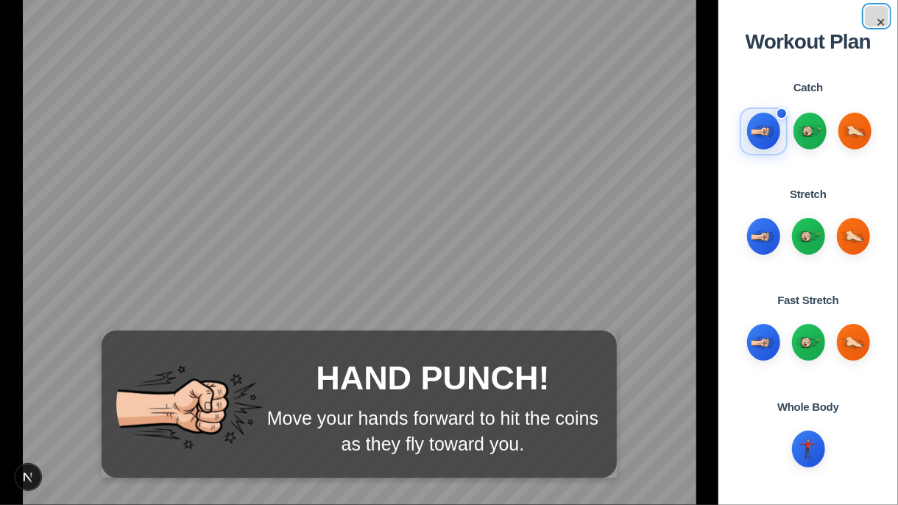
click at [881, 22] on button "×" at bounding box center [877, 16] width 24 height 21
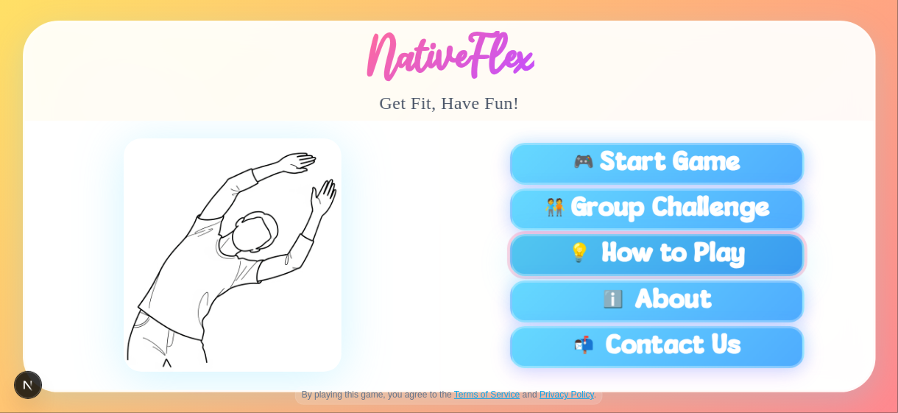
click at [685, 255] on button "💡 How to Play" at bounding box center [657, 255] width 295 height 42
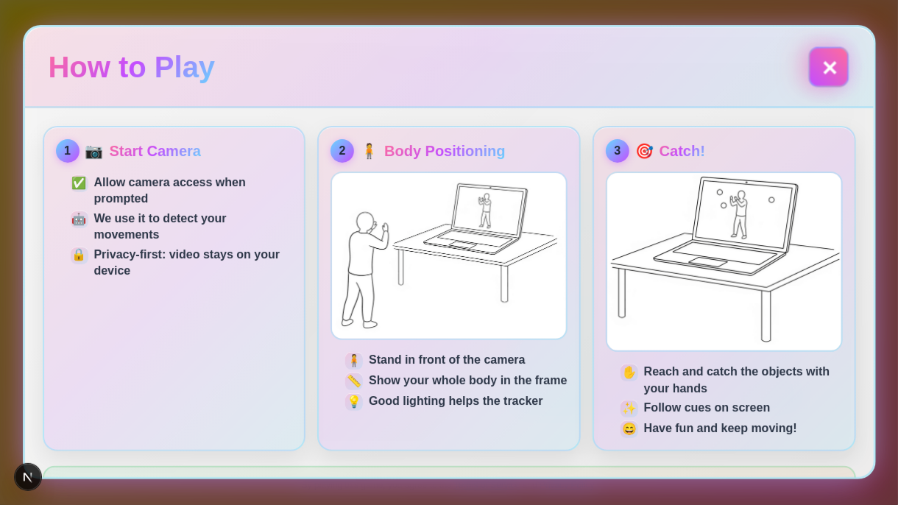
click at [837, 70] on button "✕" at bounding box center [828, 66] width 40 height 40
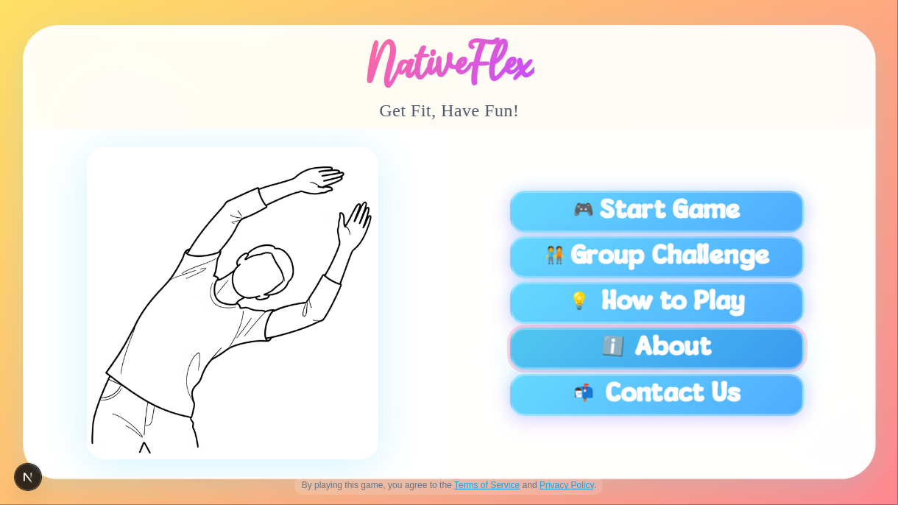
click at [652, 353] on button "ℹ️ About" at bounding box center [657, 349] width 295 height 42
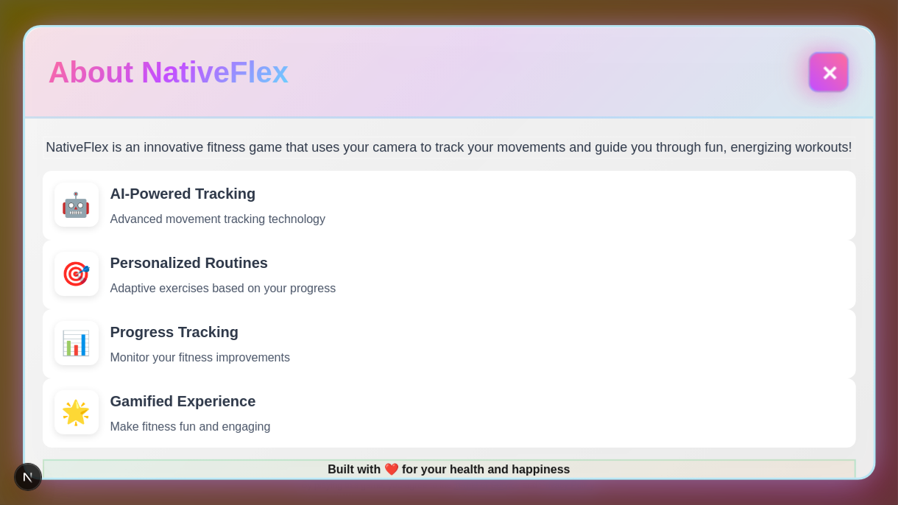
click at [824, 65] on button "✕" at bounding box center [828, 72] width 40 height 40
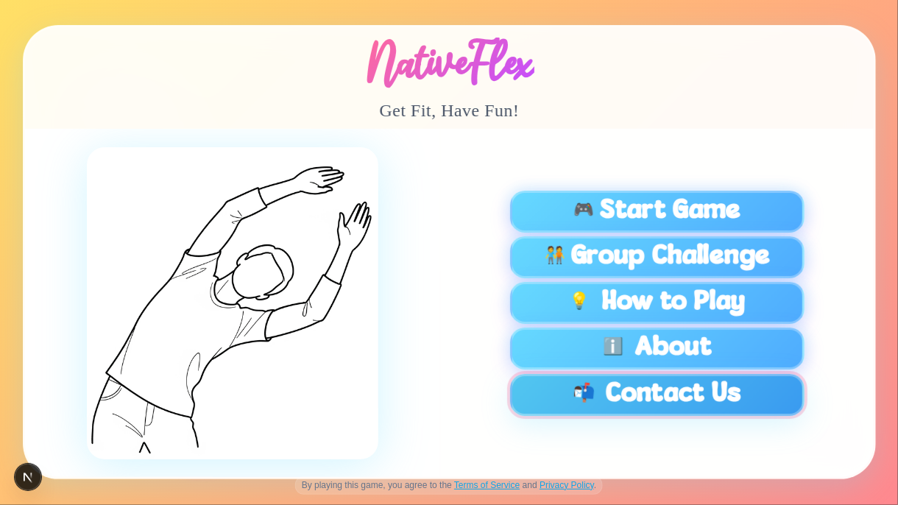
click at [702, 387] on button "📬 Contact Us" at bounding box center [657, 395] width 295 height 42
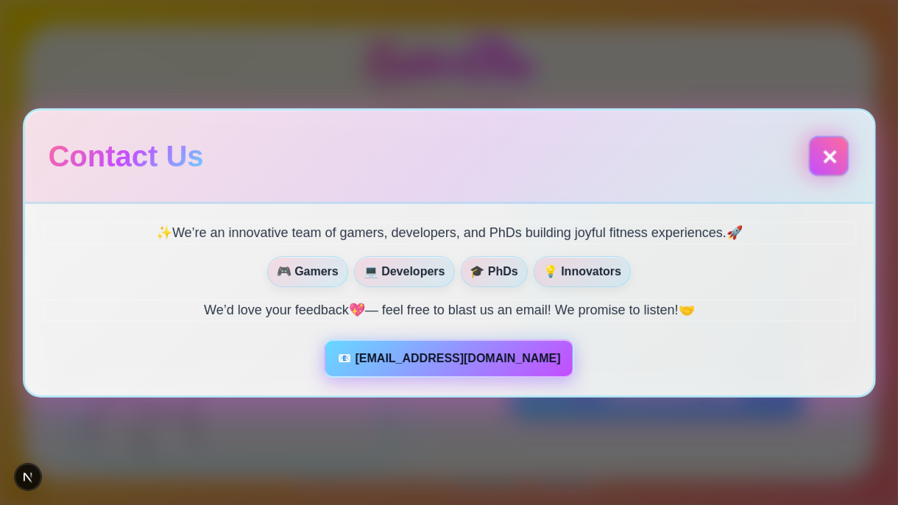
click at [828, 151] on button "✕" at bounding box center [828, 155] width 40 height 40
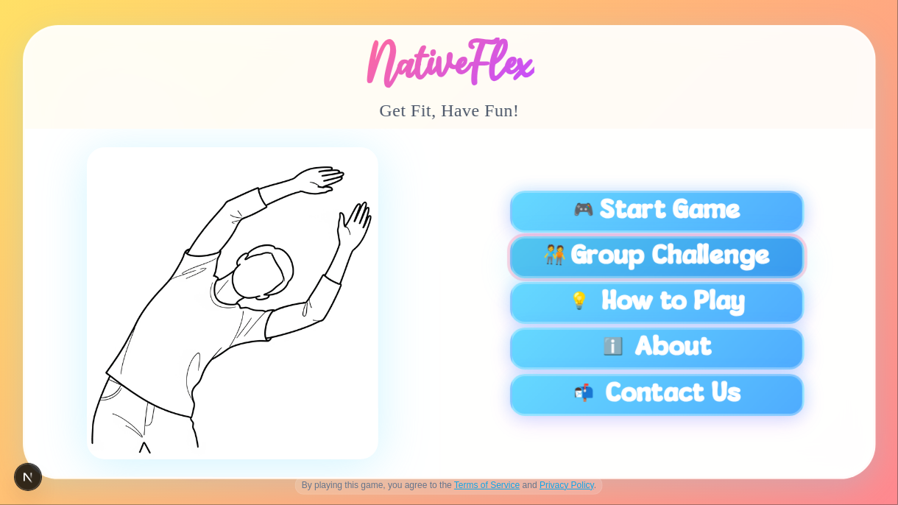
click at [666, 255] on span "Group Challenge" at bounding box center [670, 257] width 199 height 26
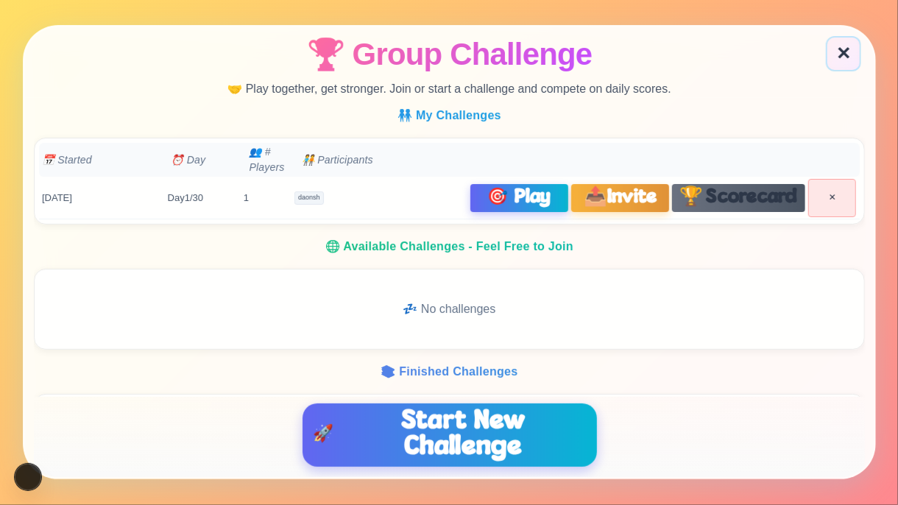
click at [702, 171] on div "📅 Started ⏰ Day 👥 # Players 🧑‍🤝‍🧑 Participants" at bounding box center [449, 161] width 821 height 34
click at [706, 201] on span "Scorecard" at bounding box center [751, 197] width 91 height 19
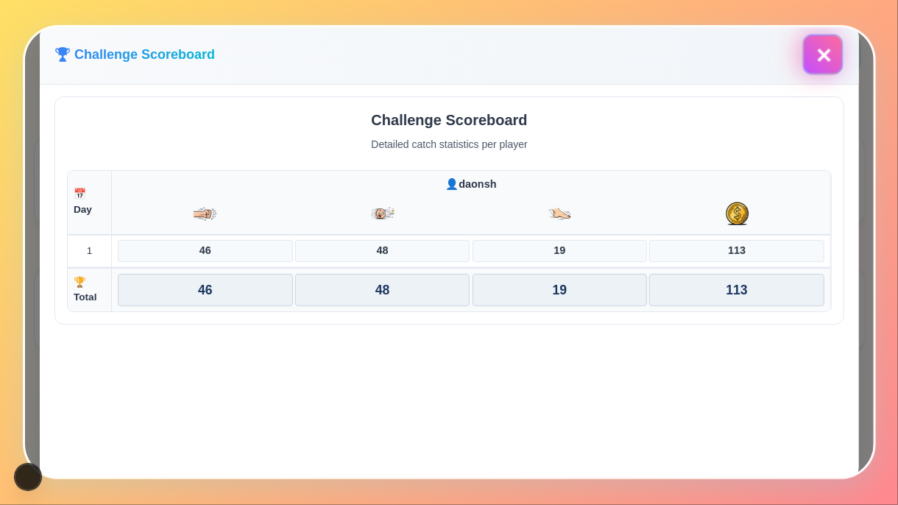
click at [813, 54] on button "✕" at bounding box center [823, 55] width 40 height 40
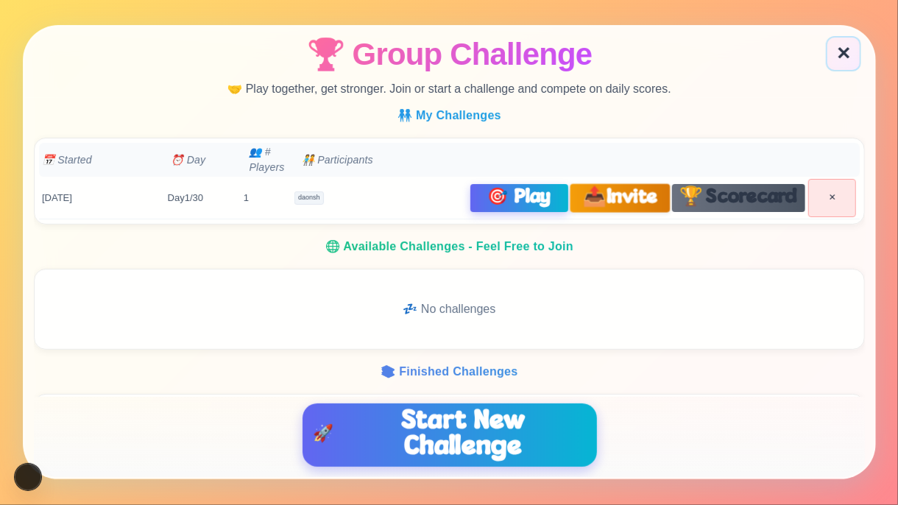
click at [591, 197] on span "📤" at bounding box center [594, 197] width 24 height 19
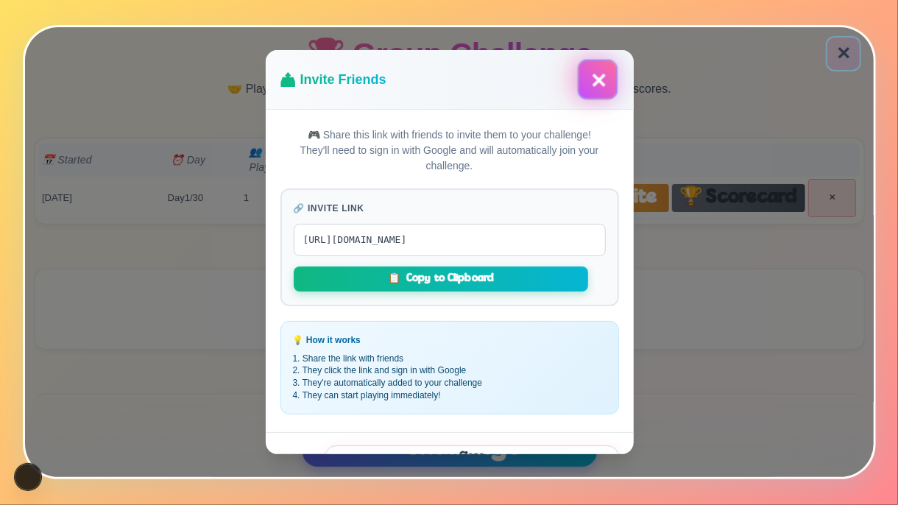
click at [591, 84] on button "✕" at bounding box center [597, 80] width 40 height 40
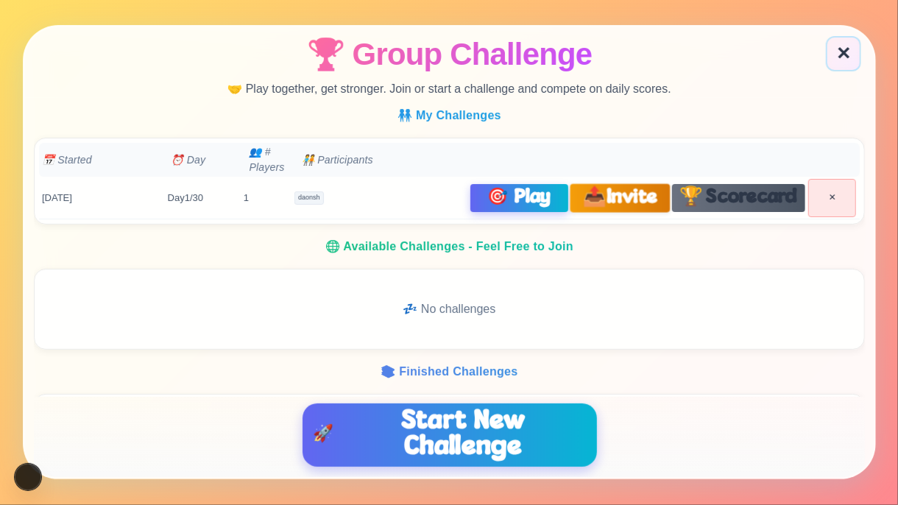
click at [582, 198] on span "📤" at bounding box center [594, 197] width 24 height 19
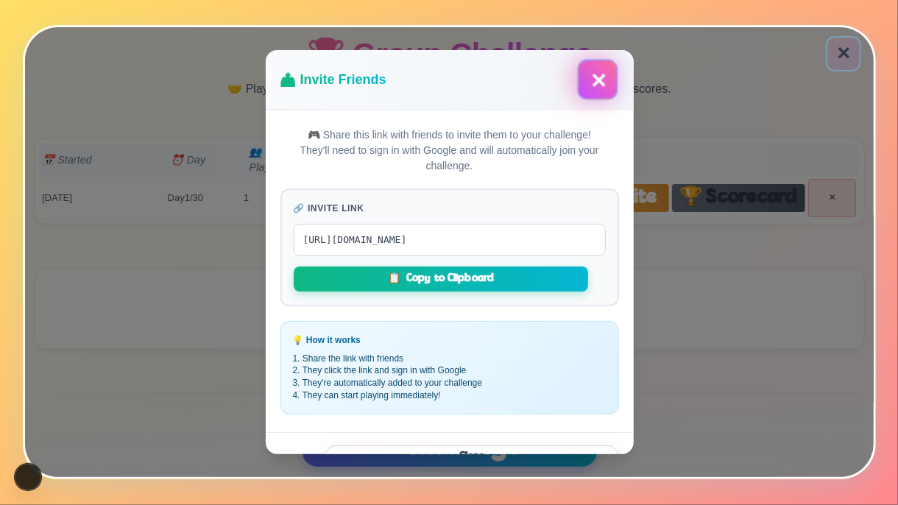
click at [593, 82] on button "✕" at bounding box center [597, 80] width 40 height 40
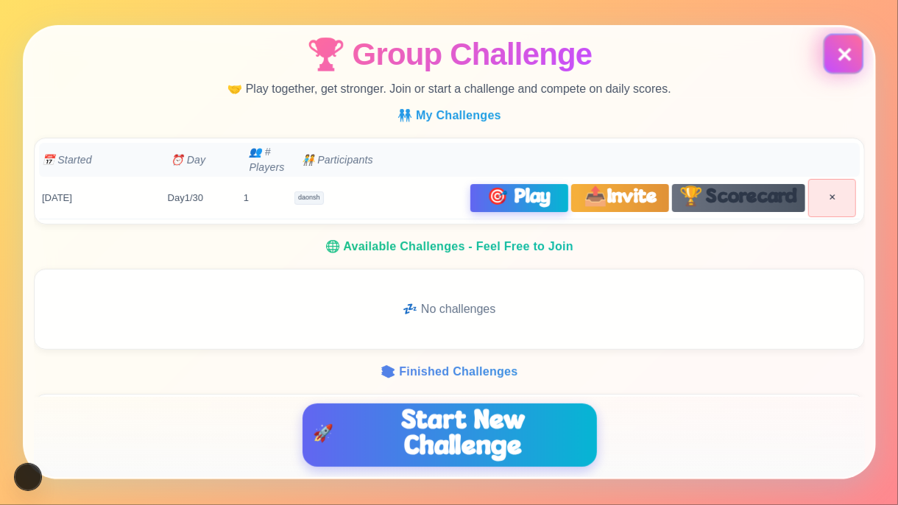
click at [838, 52] on button "✕" at bounding box center [843, 53] width 35 height 35
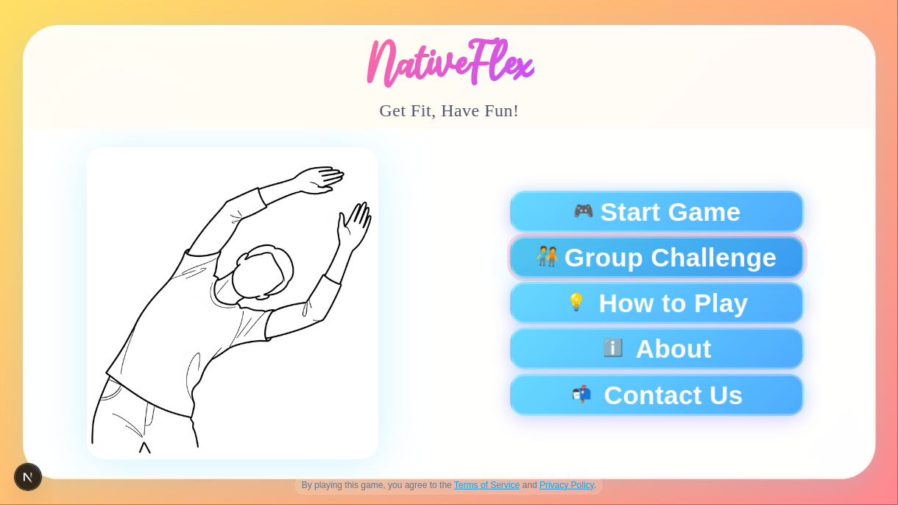
click at [594, 250] on span "Group Challenge" at bounding box center [670, 257] width 213 height 26
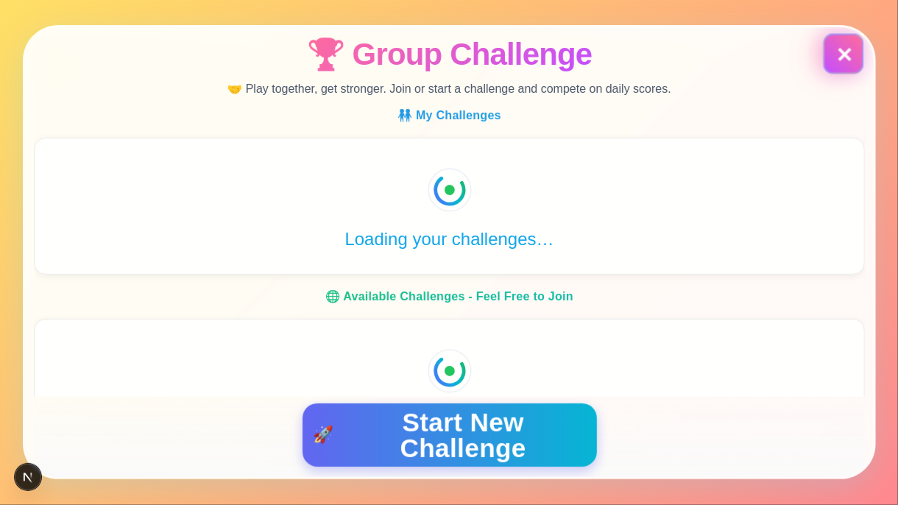
click at [842, 57] on button "✕" at bounding box center [843, 54] width 40 height 40
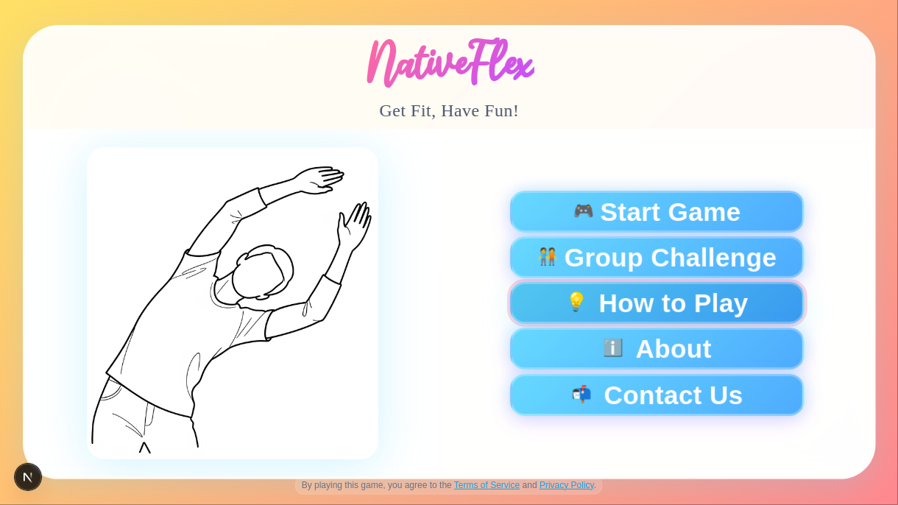
click at [639, 299] on button "💡 How to Play" at bounding box center [657, 304] width 295 height 42
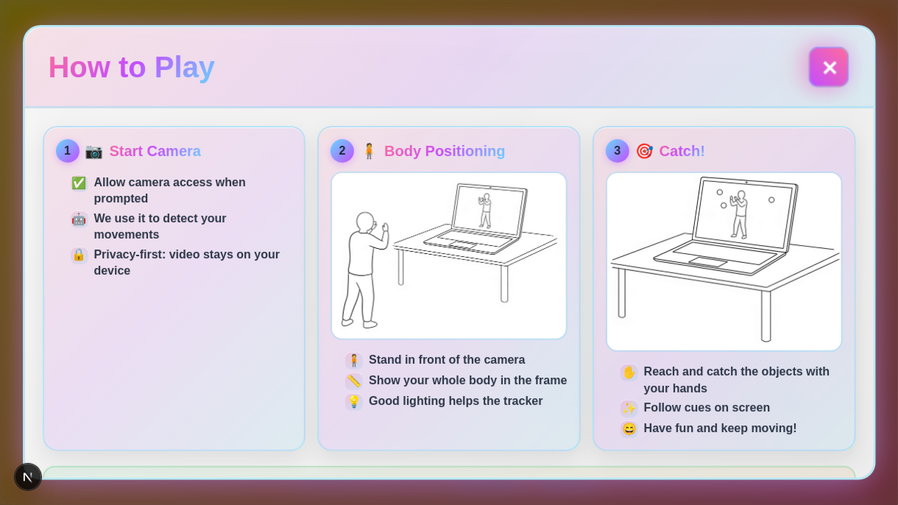
click at [829, 66] on button "✕" at bounding box center [828, 66] width 40 height 40
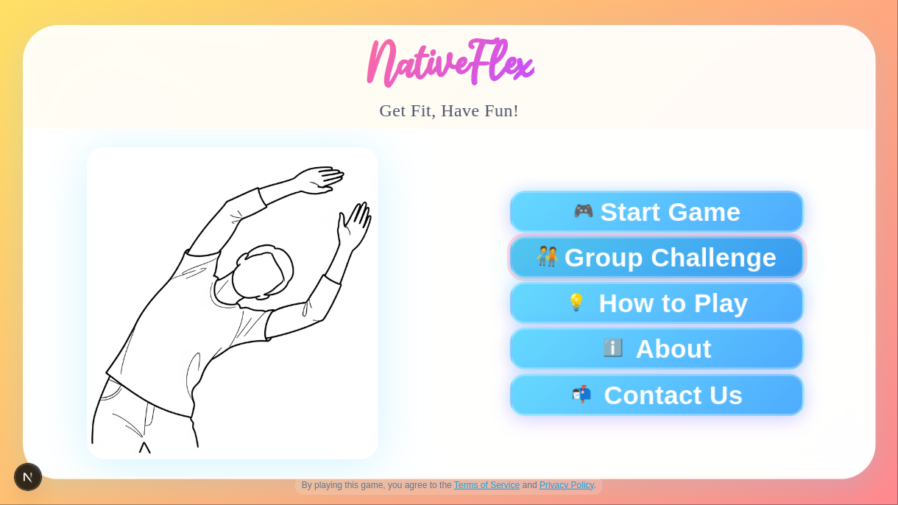
click at [616, 261] on span "Group Challenge" at bounding box center [670, 257] width 213 height 26
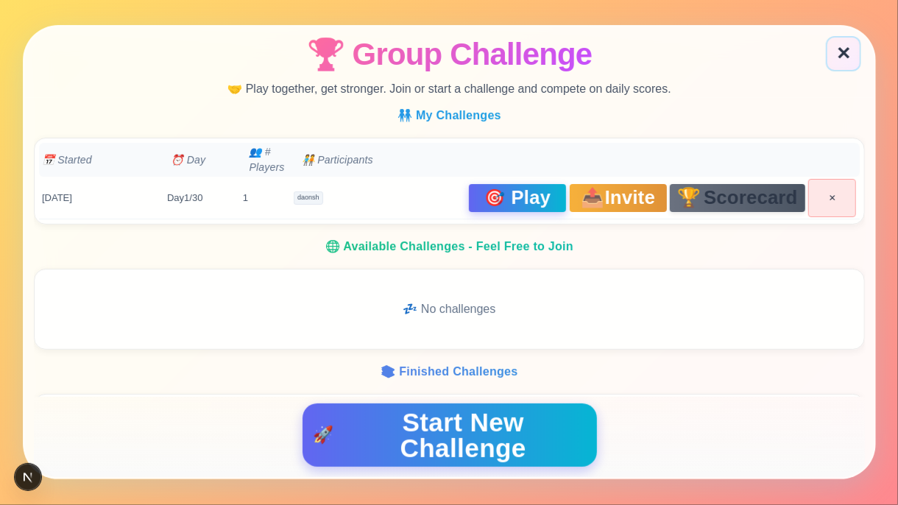
click at [714, 198] on span "Scorecard" at bounding box center [751, 197] width 94 height 19
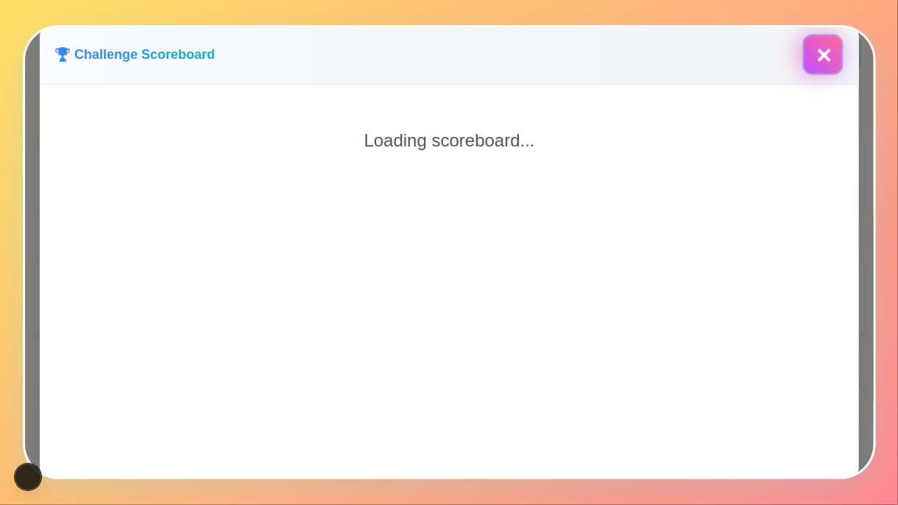
click at [823, 58] on button "✕" at bounding box center [823, 55] width 40 height 40
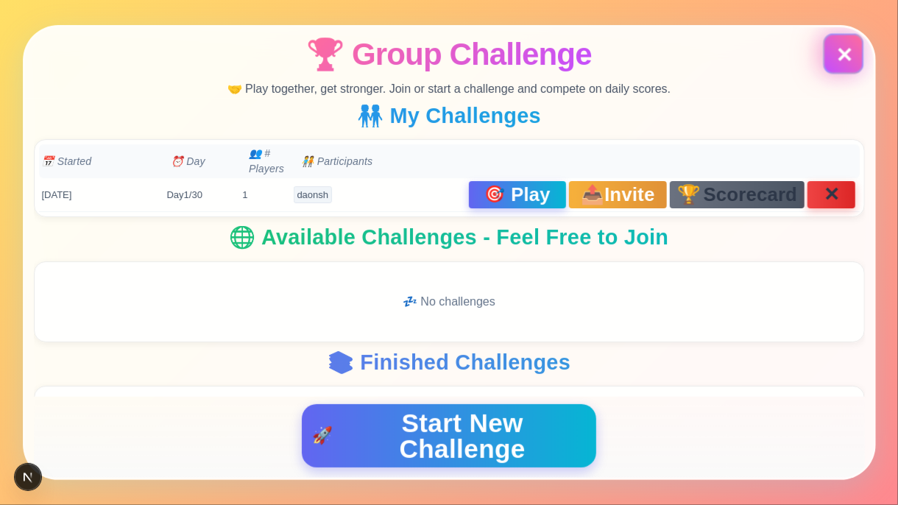
click at [842, 63] on button "✕" at bounding box center [843, 53] width 35 height 35
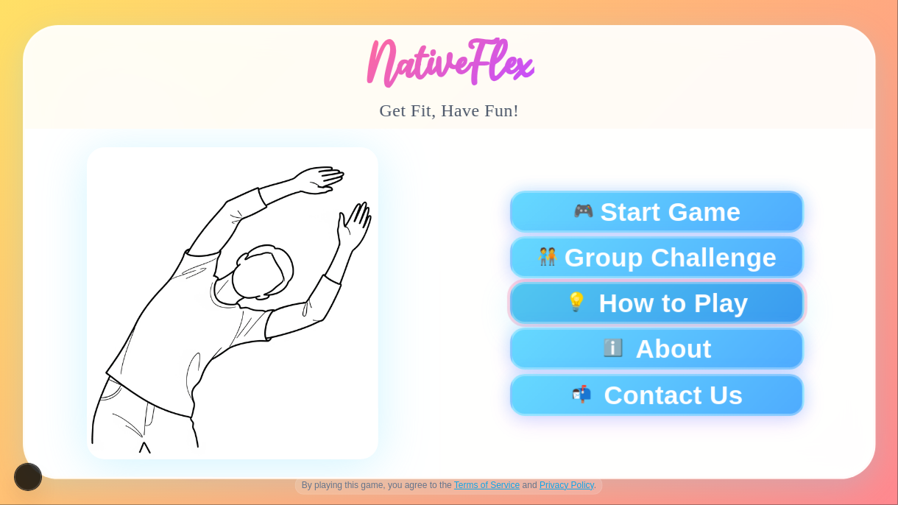
click at [629, 311] on button "💡 How to Play" at bounding box center [657, 304] width 295 height 42
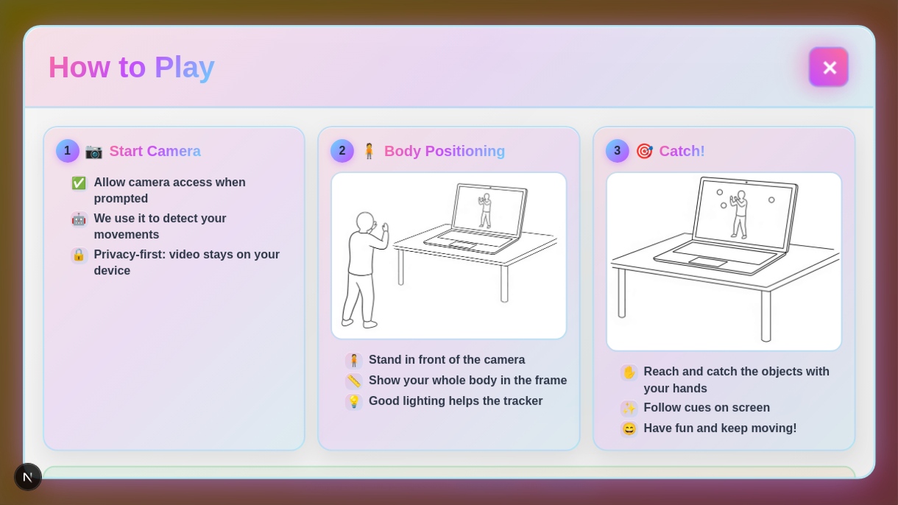
click at [831, 63] on button "✕" at bounding box center [828, 66] width 40 height 40
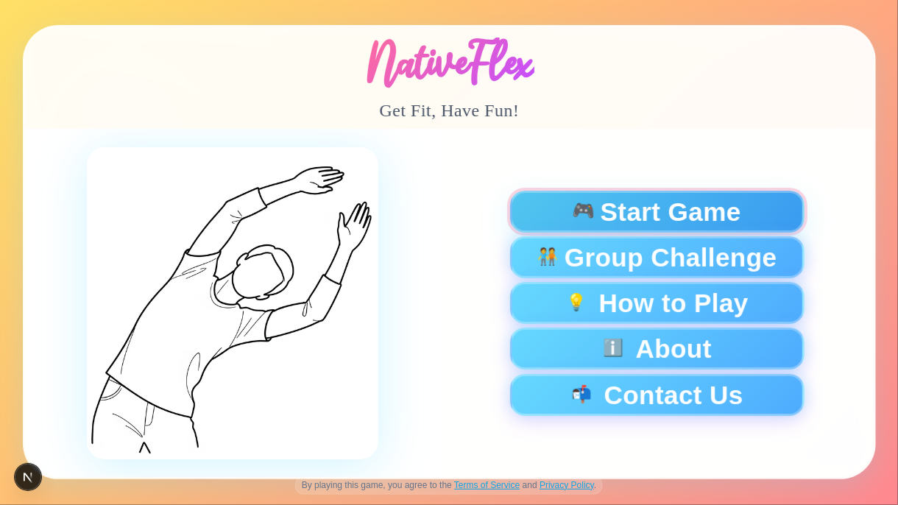
click at [592, 214] on span "🎮" at bounding box center [583, 212] width 24 height 20
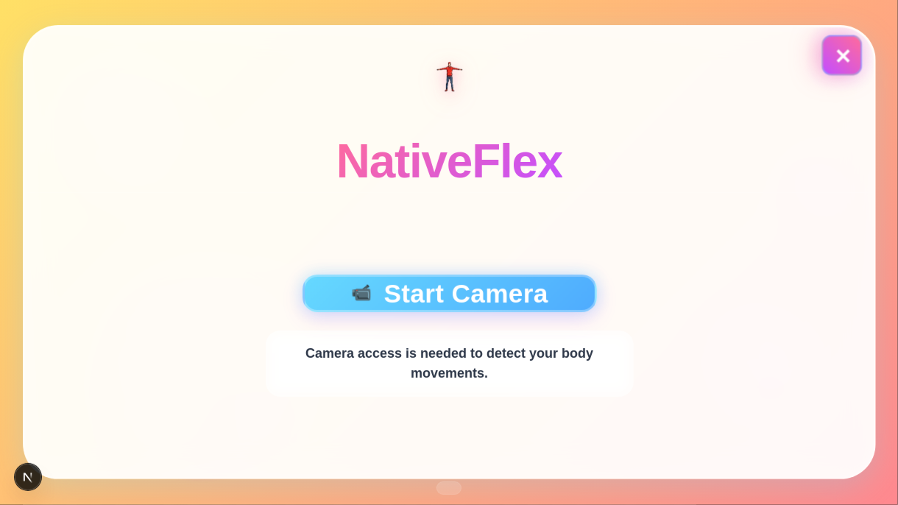
click at [845, 57] on button "✕" at bounding box center [842, 55] width 40 height 40
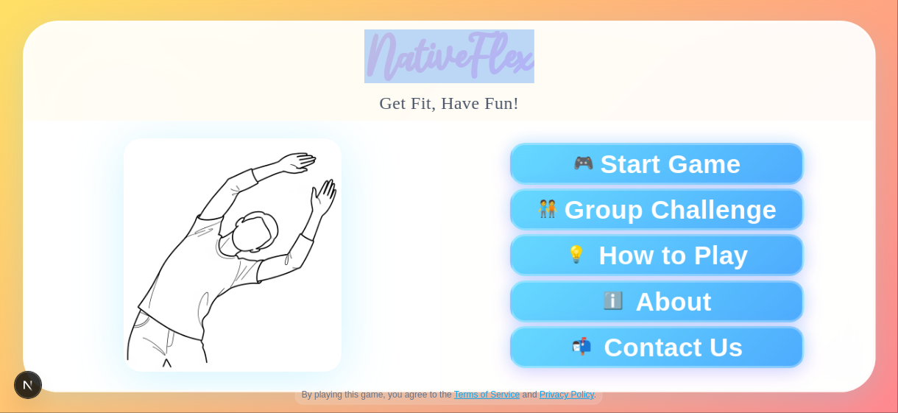
drag, startPoint x: 525, startPoint y: 44, endPoint x: 373, endPoint y: 30, distance: 153.1
click at [373, 31] on h1 "NativeFlex" at bounding box center [449, 57] width 170 height 52
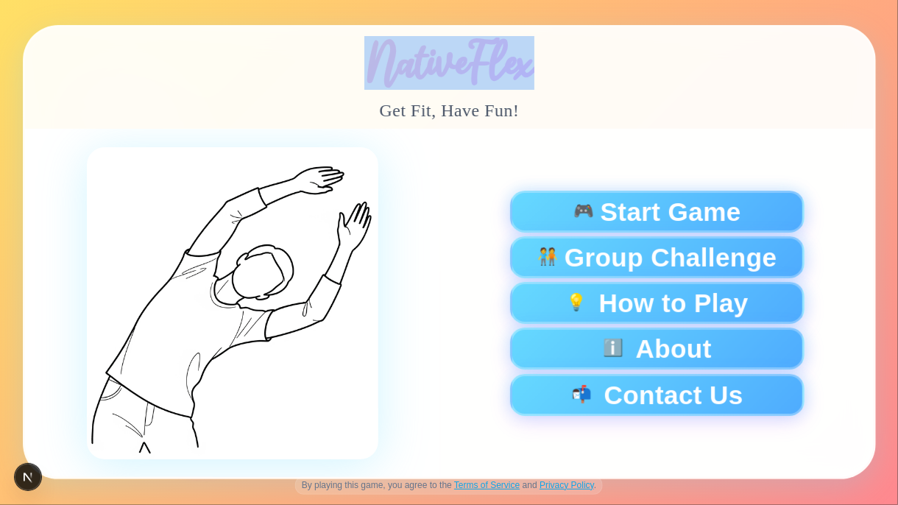
click at [461, 41] on h1 "NativeFlex" at bounding box center [449, 64] width 170 height 52
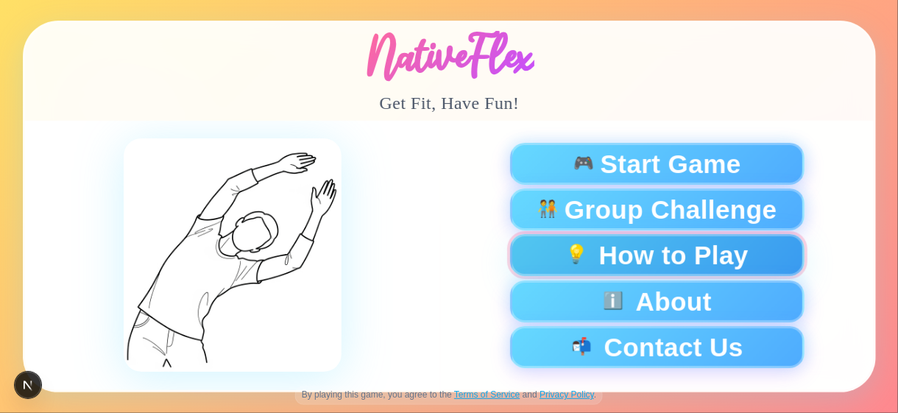
click at [697, 255] on button "💡 How to Play" at bounding box center [657, 255] width 295 height 42
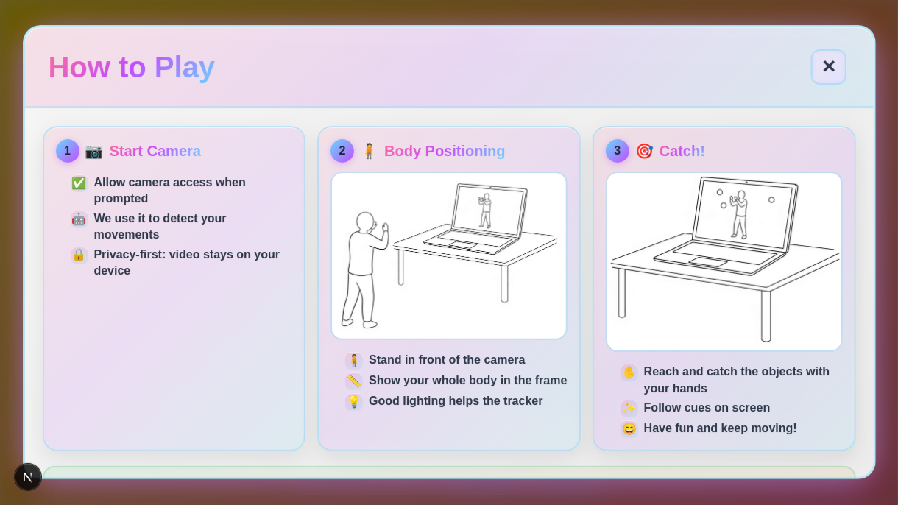
click at [839, 71] on button "✕" at bounding box center [828, 66] width 35 height 35
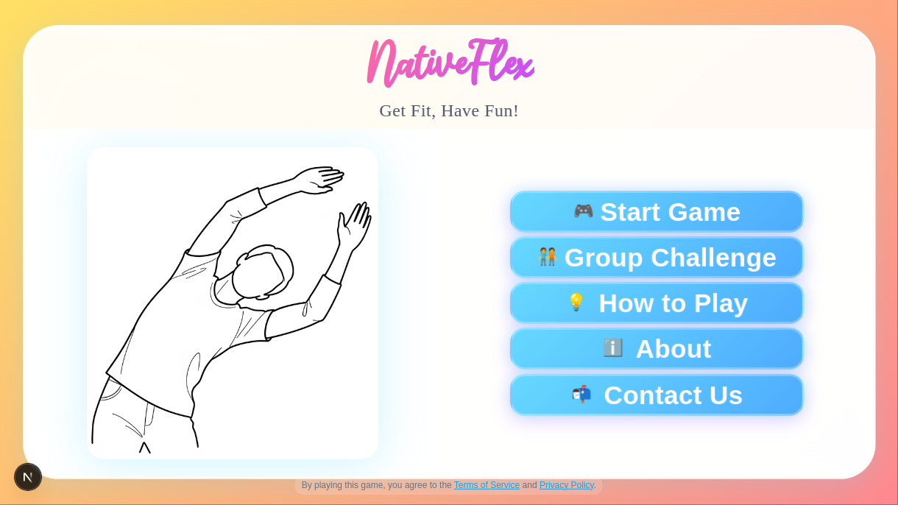
click at [817, 71] on div "NativeFlex Get Fit, Have Fun!" at bounding box center [449, 78] width 849 height 102
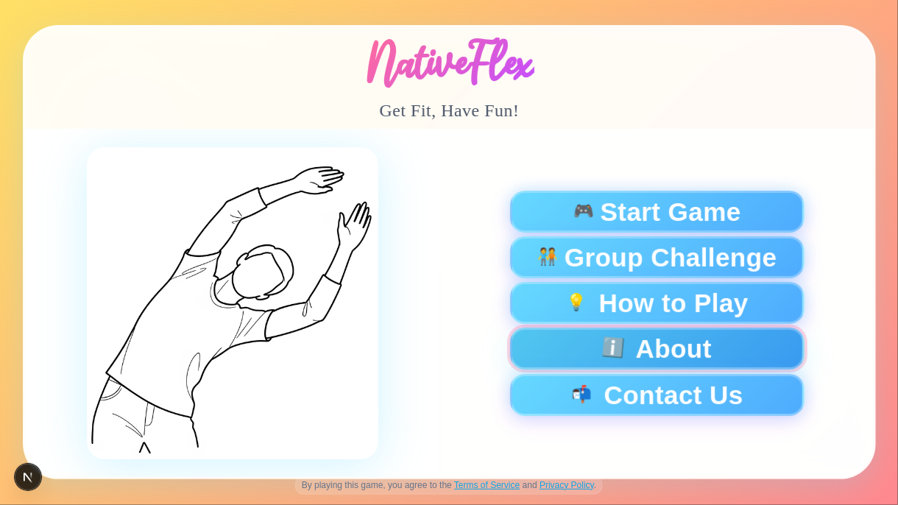
click at [616, 359] on span "ℹ️" at bounding box center [613, 349] width 24 height 20
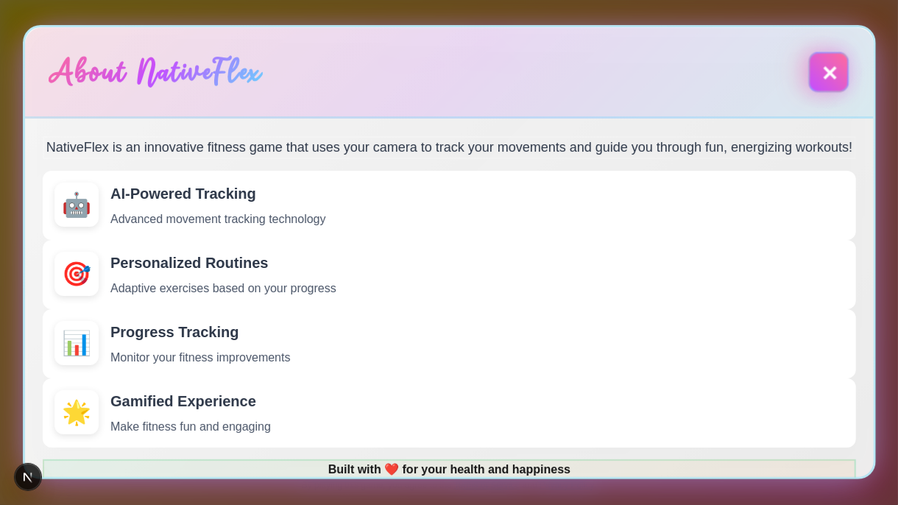
click at [822, 71] on button "✕" at bounding box center [828, 72] width 40 height 40
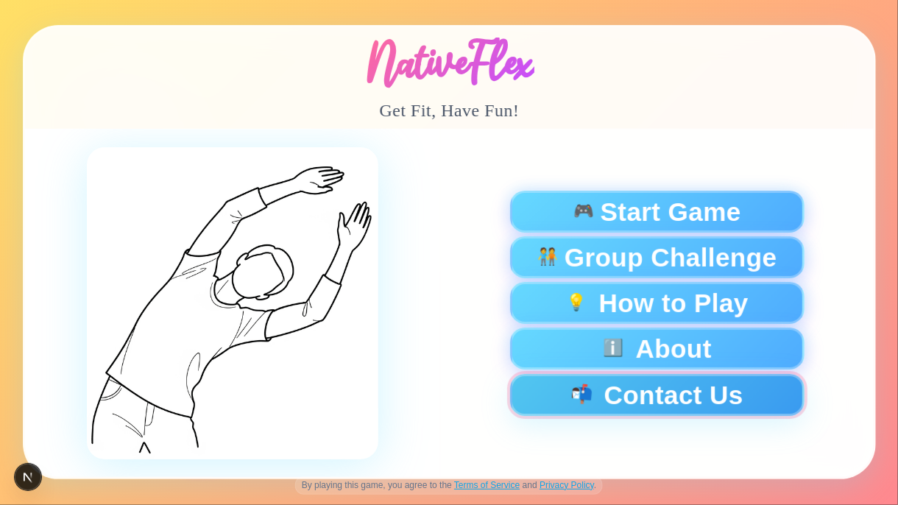
click at [662, 397] on button "📬 Contact Us" at bounding box center [657, 395] width 295 height 42
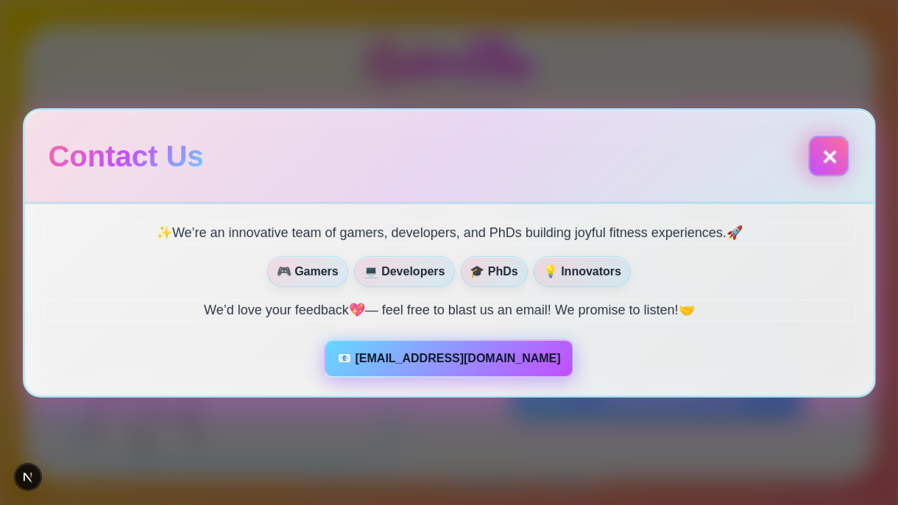
click at [827, 161] on button "✕" at bounding box center [828, 155] width 40 height 40
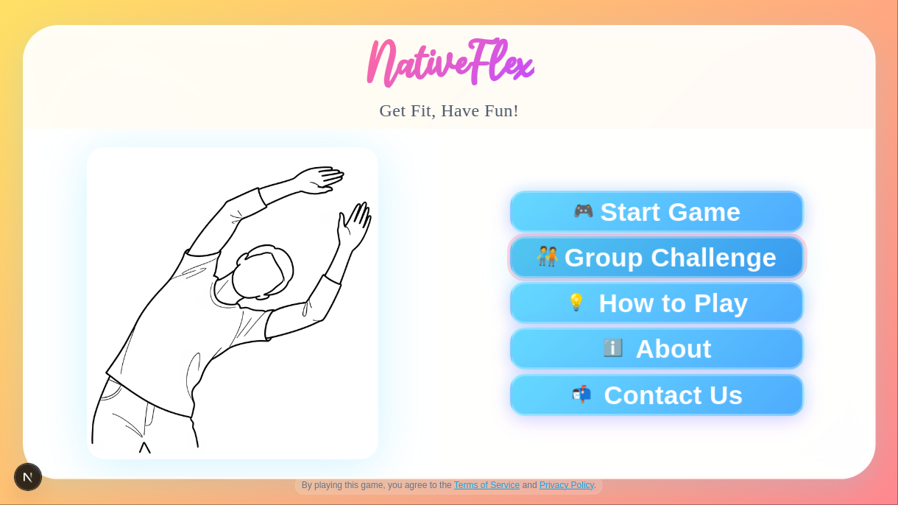
click at [670, 264] on span "Group Challenge" at bounding box center [670, 257] width 213 height 26
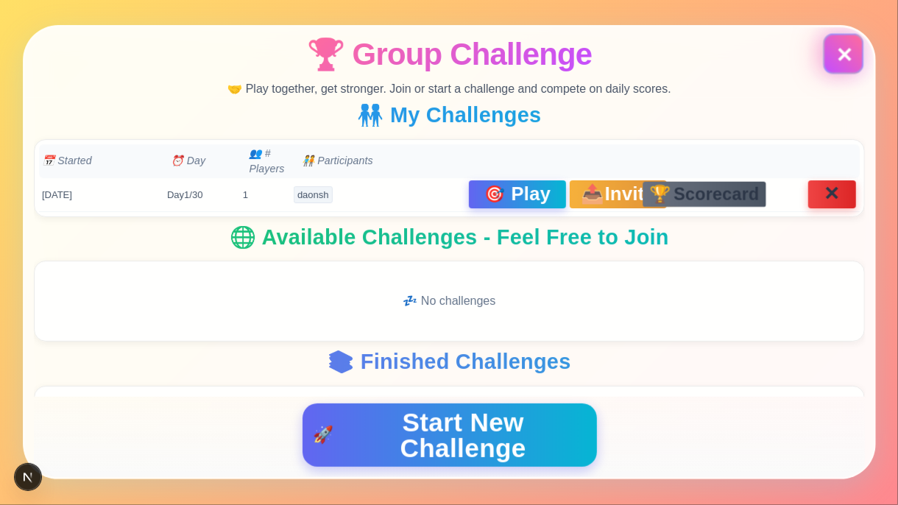
click at [858, 52] on button "✕" at bounding box center [843, 54] width 40 height 40
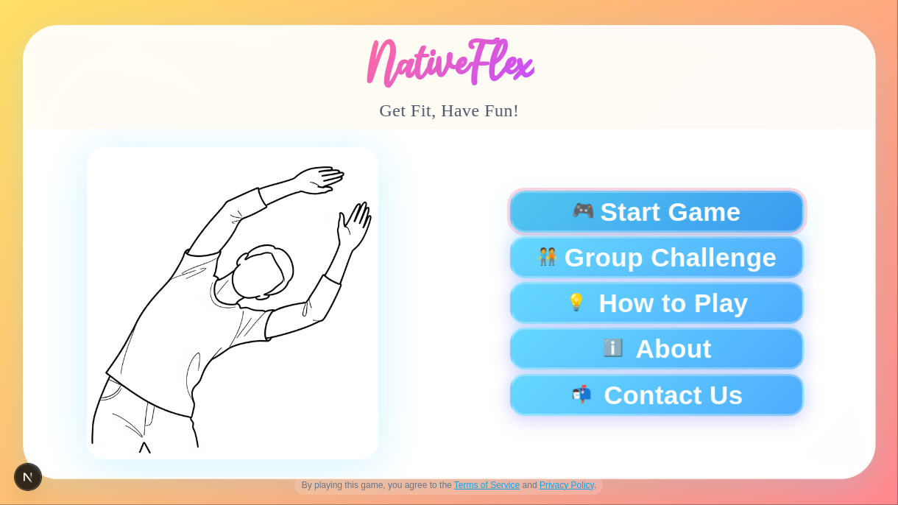
click at [648, 211] on span "Start Game" at bounding box center [670, 212] width 141 height 26
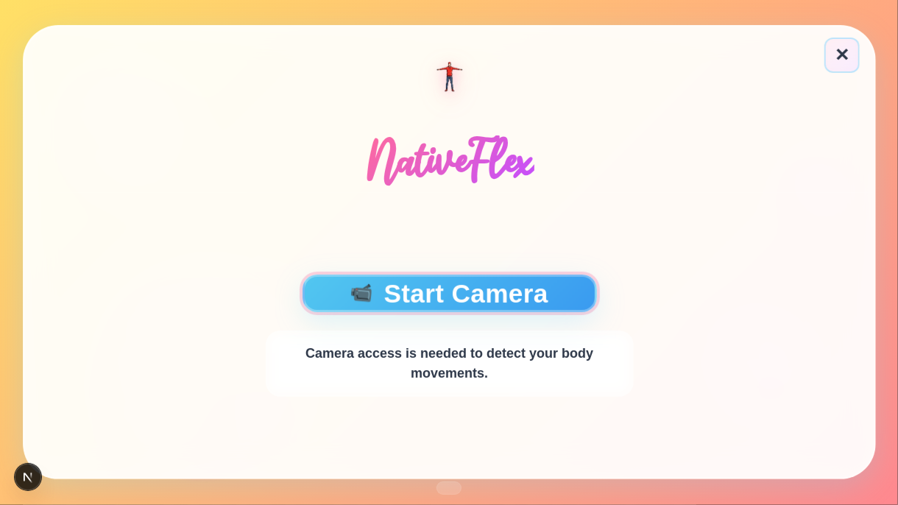
click at [472, 293] on button "📹 Start Camera" at bounding box center [449, 294] width 295 height 38
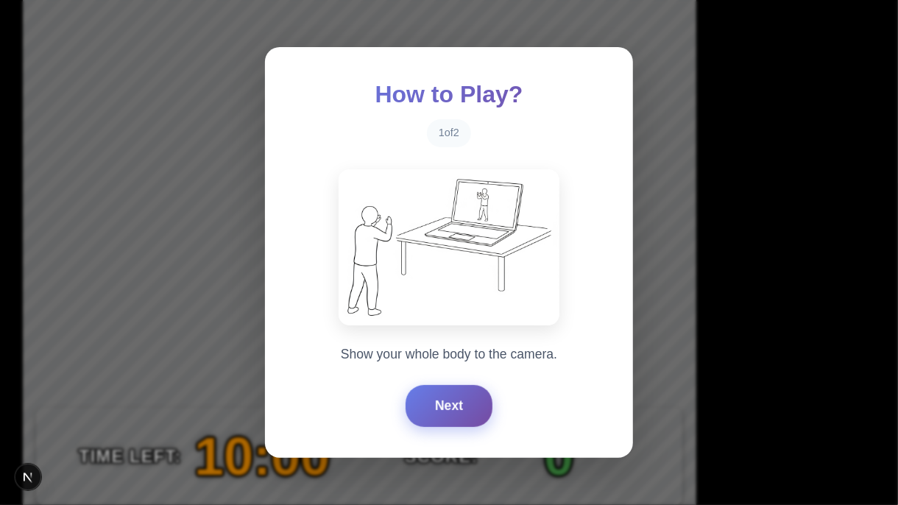
drag, startPoint x: 426, startPoint y: 427, endPoint x: 429, endPoint y: 412, distance: 15.7
click at [427, 412] on div "Next" at bounding box center [449, 407] width 309 height 41
click at [432, 406] on button "Next" at bounding box center [449, 405] width 87 height 41
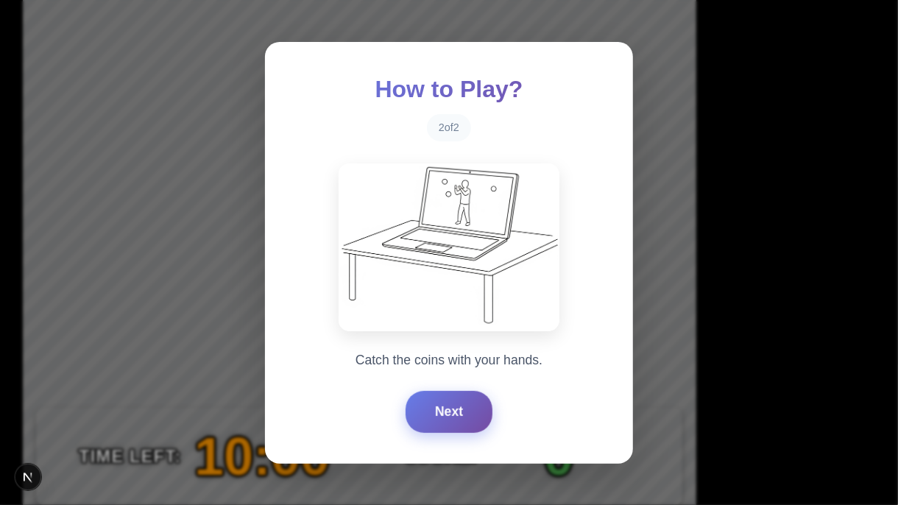
click at [432, 406] on button "Next" at bounding box center [449, 411] width 87 height 41
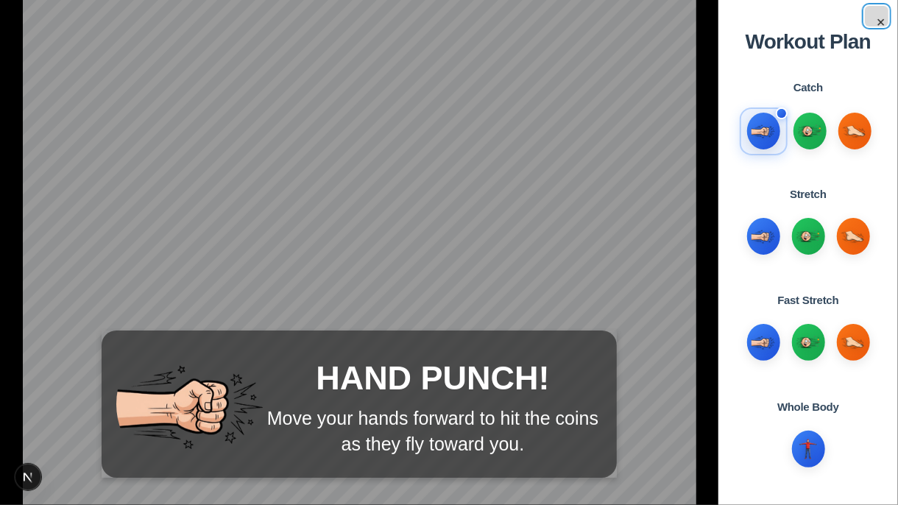
click at [881, 23] on button "×" at bounding box center [877, 16] width 24 height 21
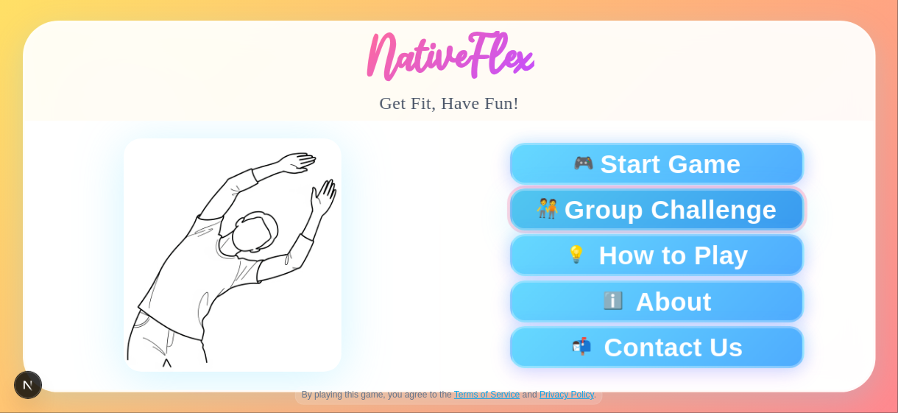
click at [663, 200] on span "Group Challenge" at bounding box center [670, 210] width 213 height 26
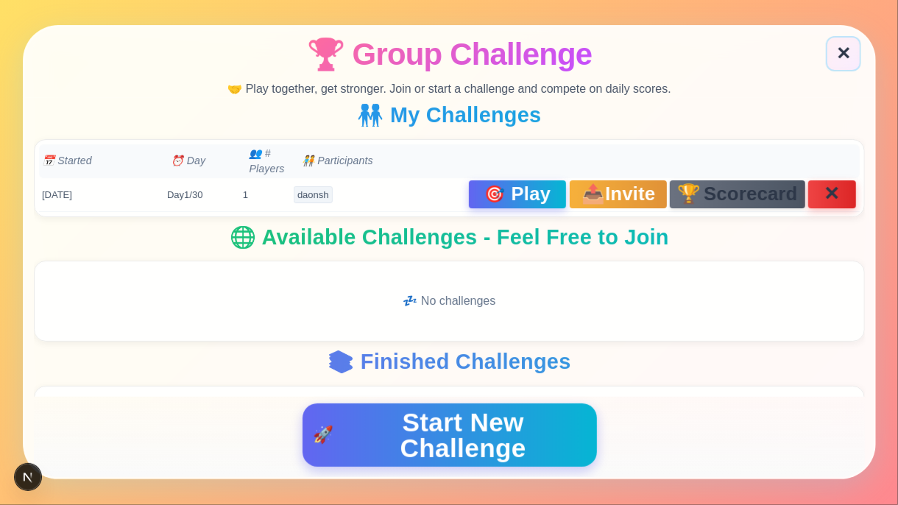
click at [704, 186] on span "Scorecard" at bounding box center [751, 195] width 94 height 19
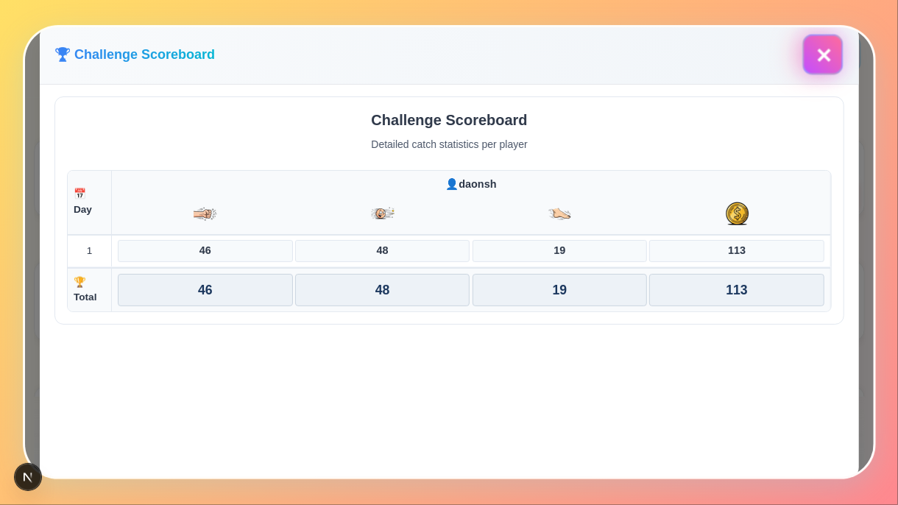
click at [827, 56] on button "✕" at bounding box center [823, 55] width 40 height 40
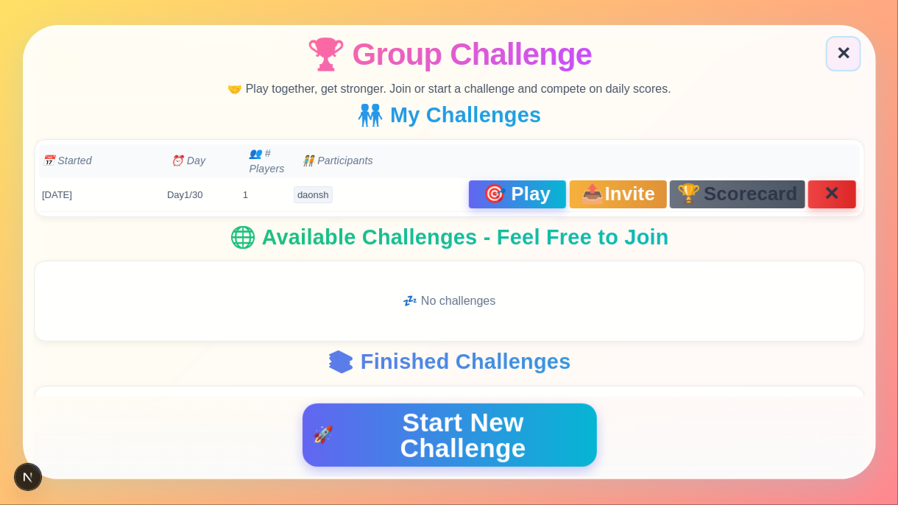
click at [483, 199] on span "🎯" at bounding box center [495, 195] width 24 height 20
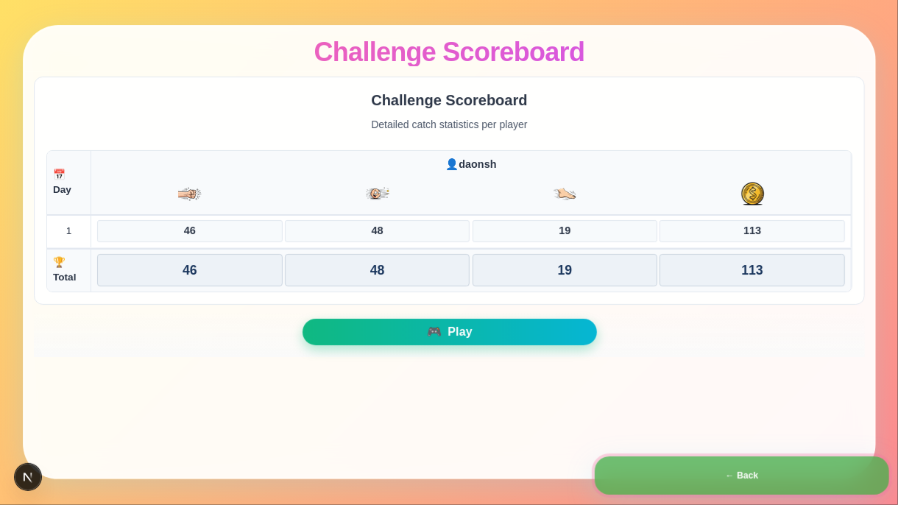
click at [644, 412] on button "← Back" at bounding box center [742, 476] width 295 height 38
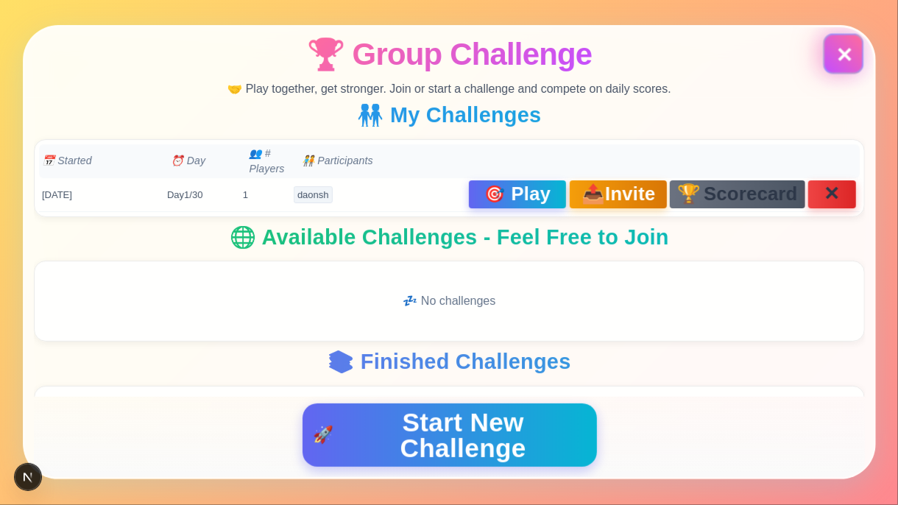
click at [851, 57] on button "✕" at bounding box center [843, 54] width 40 height 40
